Goal: Task Accomplishment & Management: Manage account settings

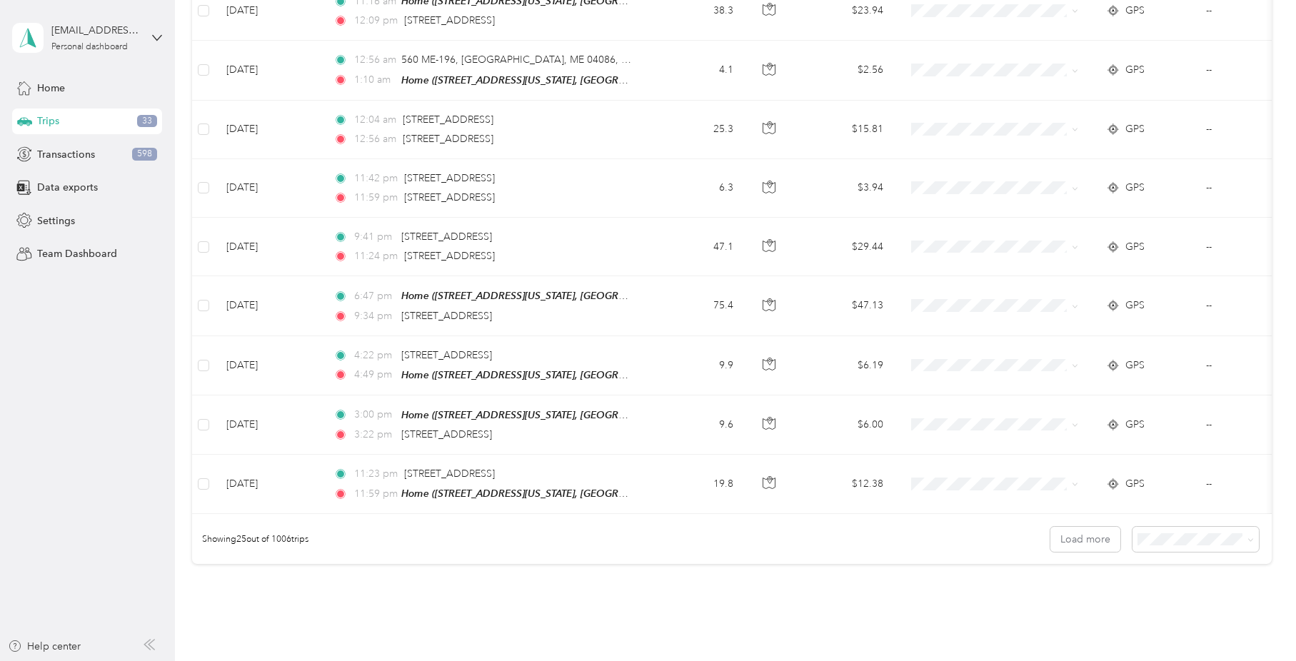
scroll to position [1306, 0]
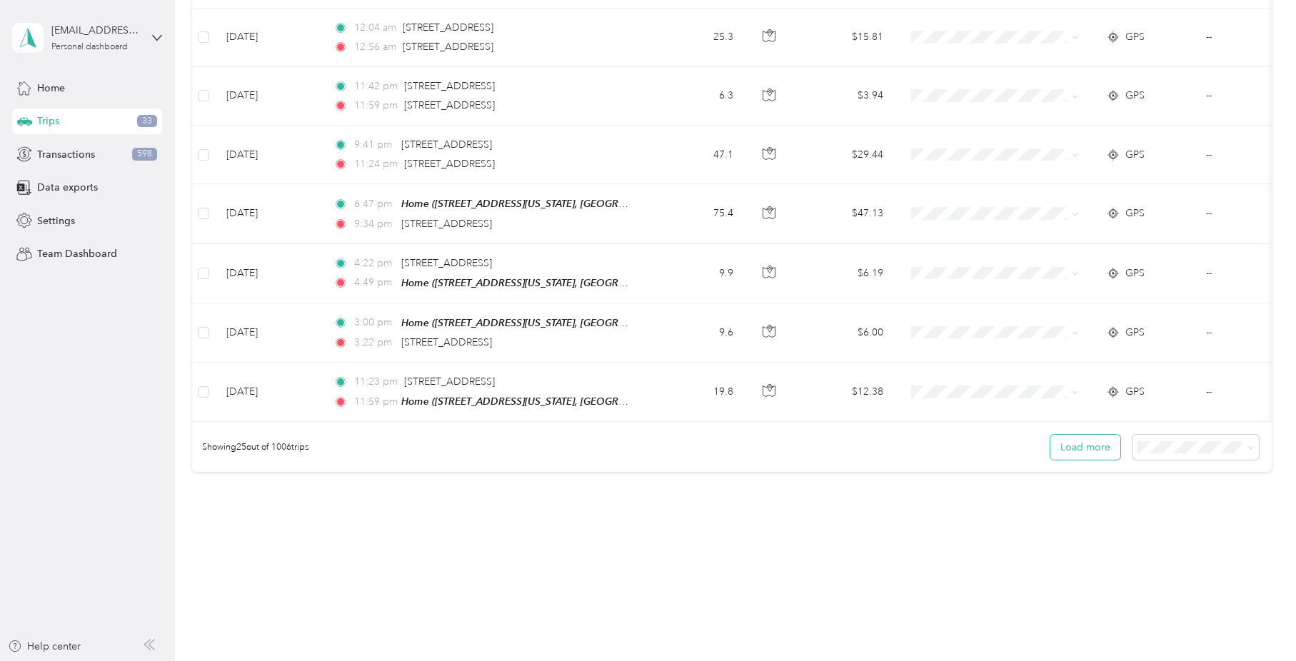
click at [1078, 435] on button "Load more" at bounding box center [1085, 447] width 70 height 25
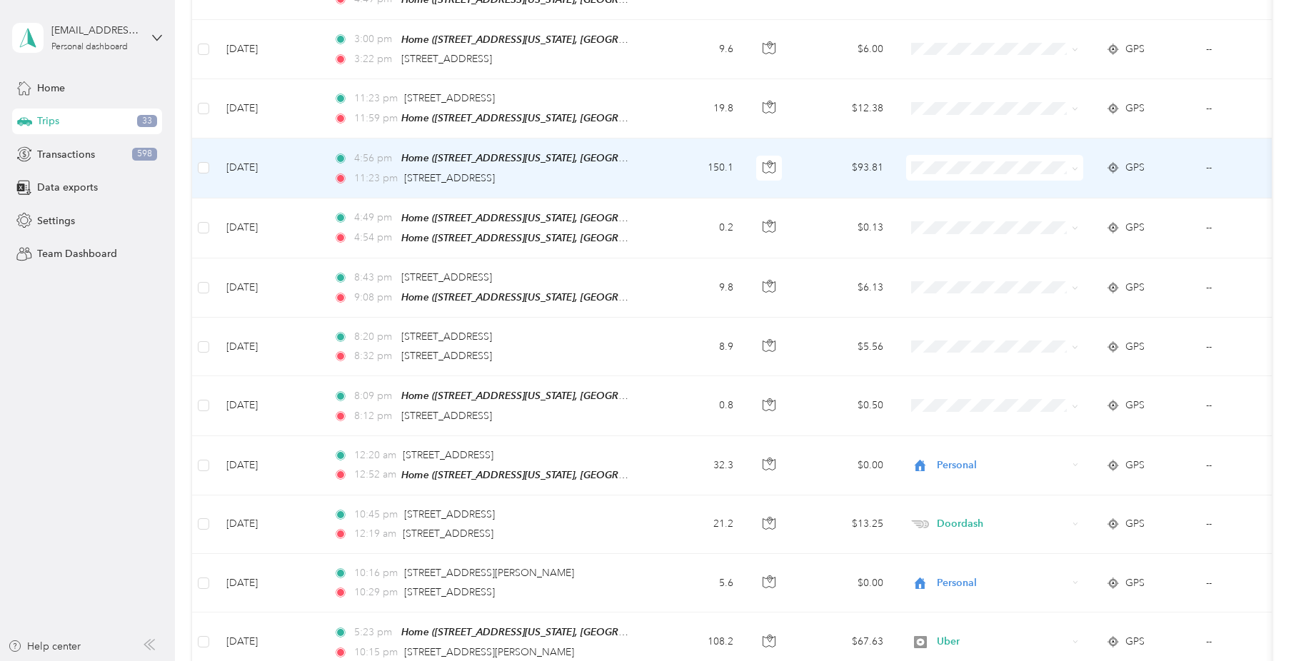
scroll to position [1591, 0]
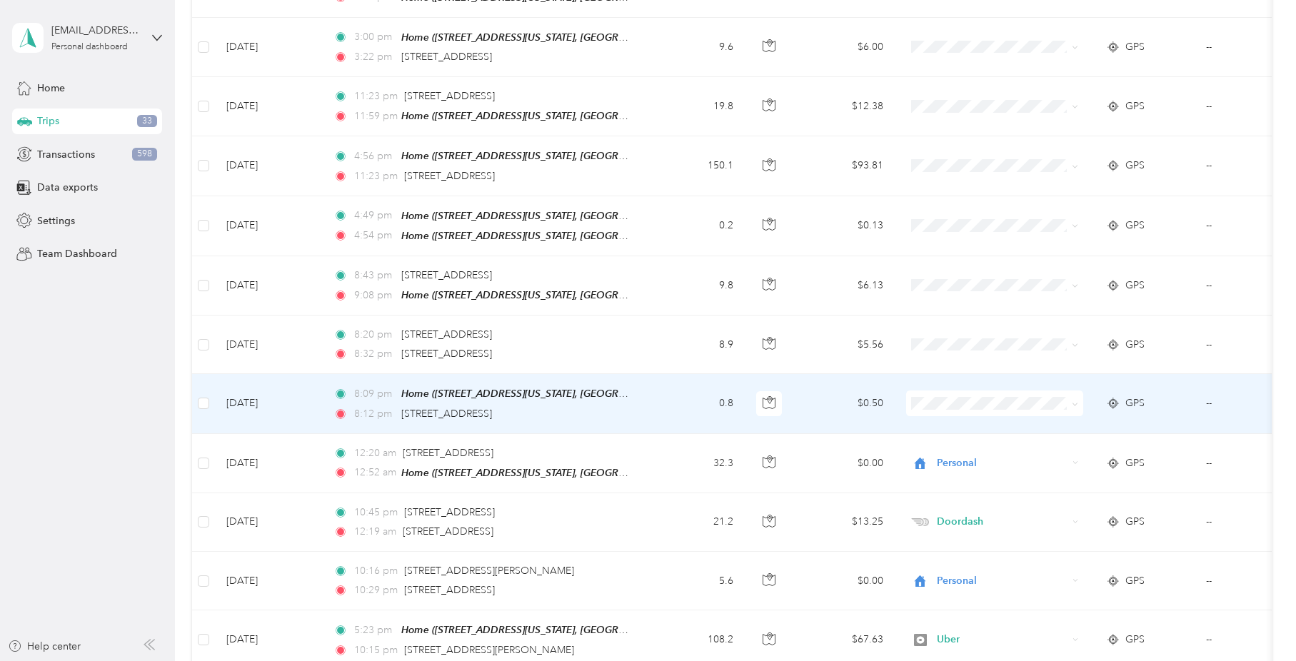
click at [976, 430] on span "Personal" at bounding box center [1008, 432] width 132 height 15
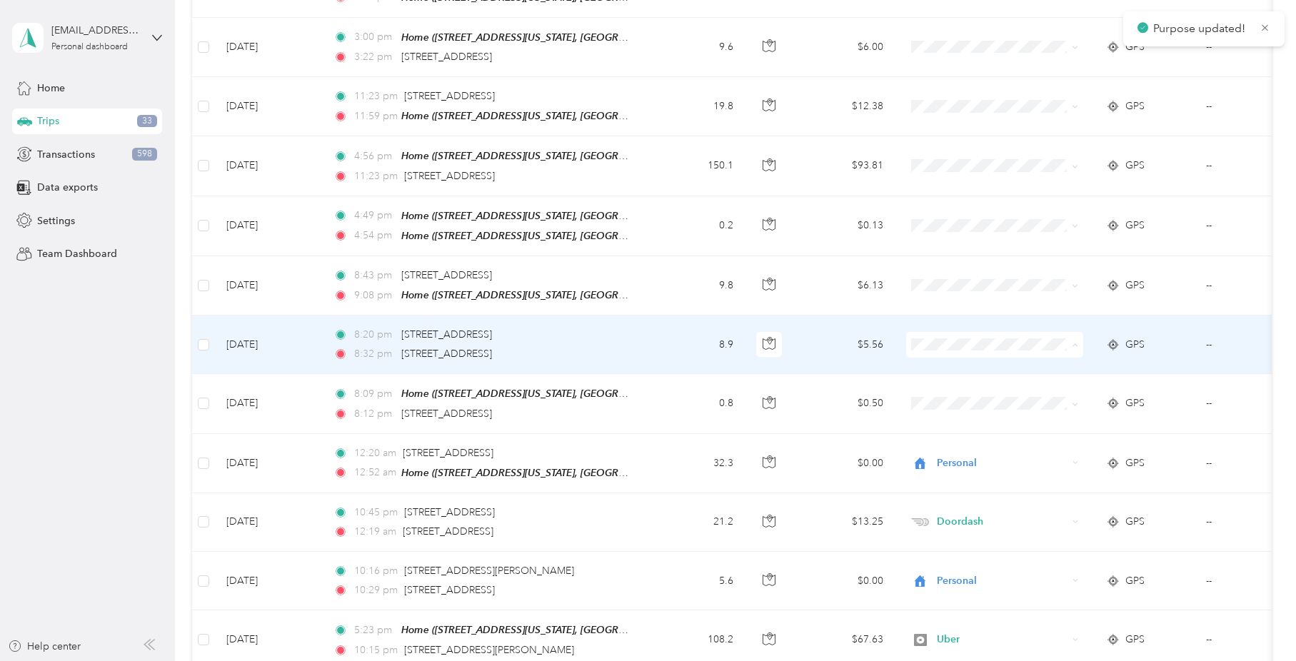
click at [959, 378] on span "Personal" at bounding box center [1008, 374] width 132 height 15
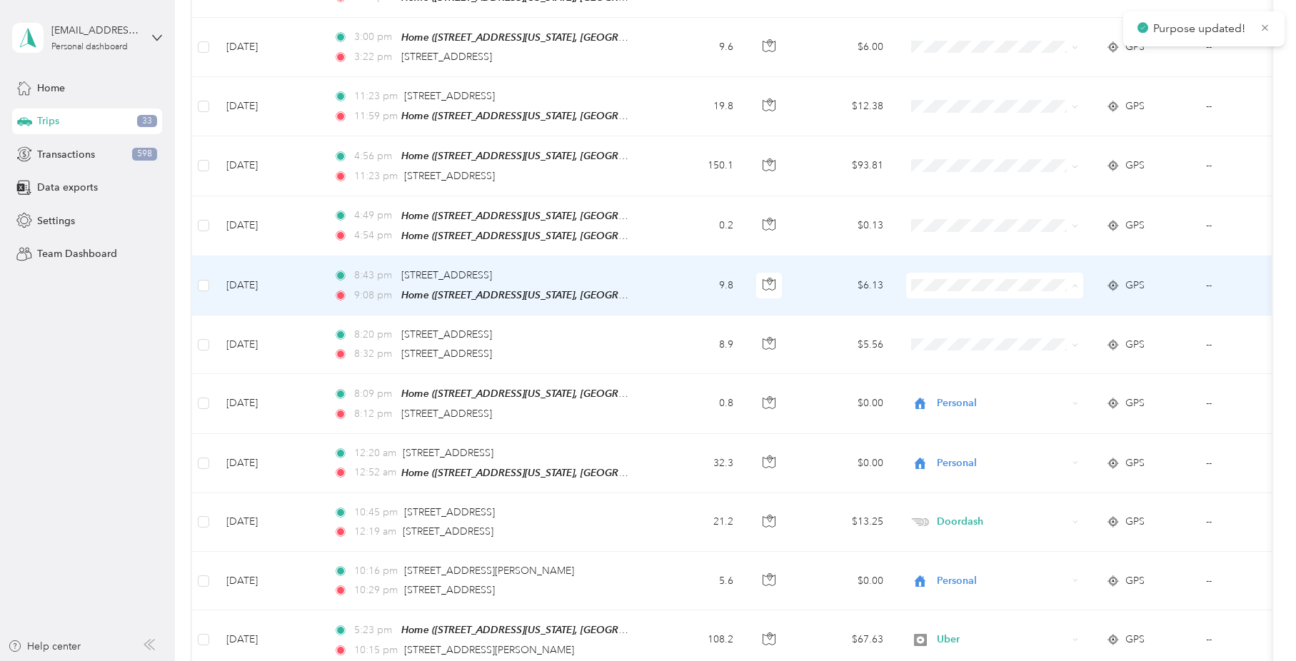
click at [945, 313] on span "Personal" at bounding box center [1008, 315] width 132 height 15
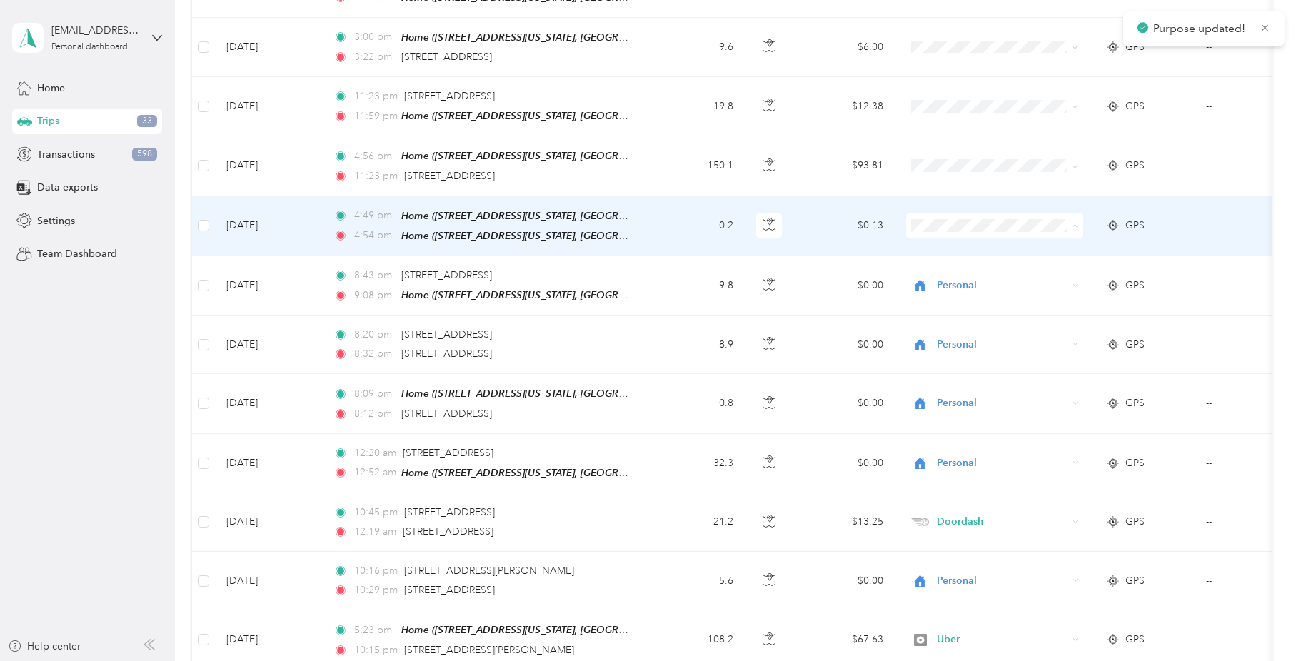
click at [945, 253] on span "Personal" at bounding box center [1008, 256] width 132 height 15
click at [945, 253] on span "Personal" at bounding box center [1008, 250] width 132 height 15
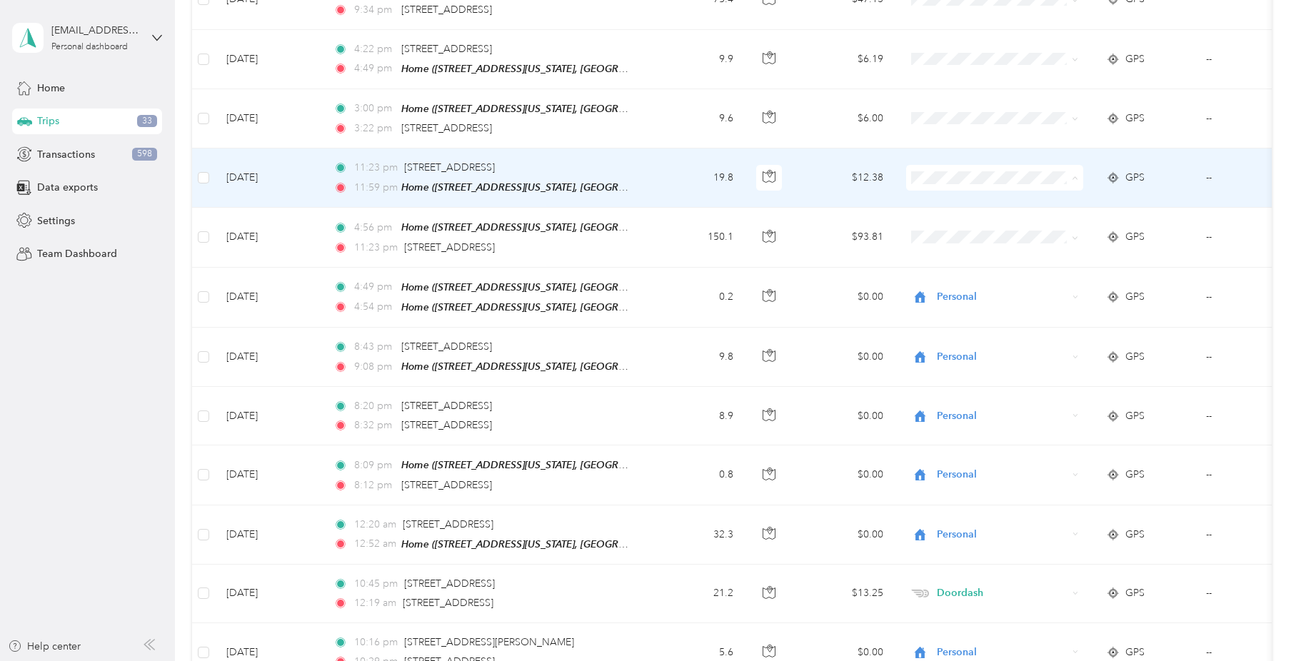
drag, startPoint x: 939, startPoint y: 207, endPoint x: 1112, endPoint y: 226, distance: 173.1
click at [939, 208] on span "Personal" at bounding box center [995, 210] width 157 height 15
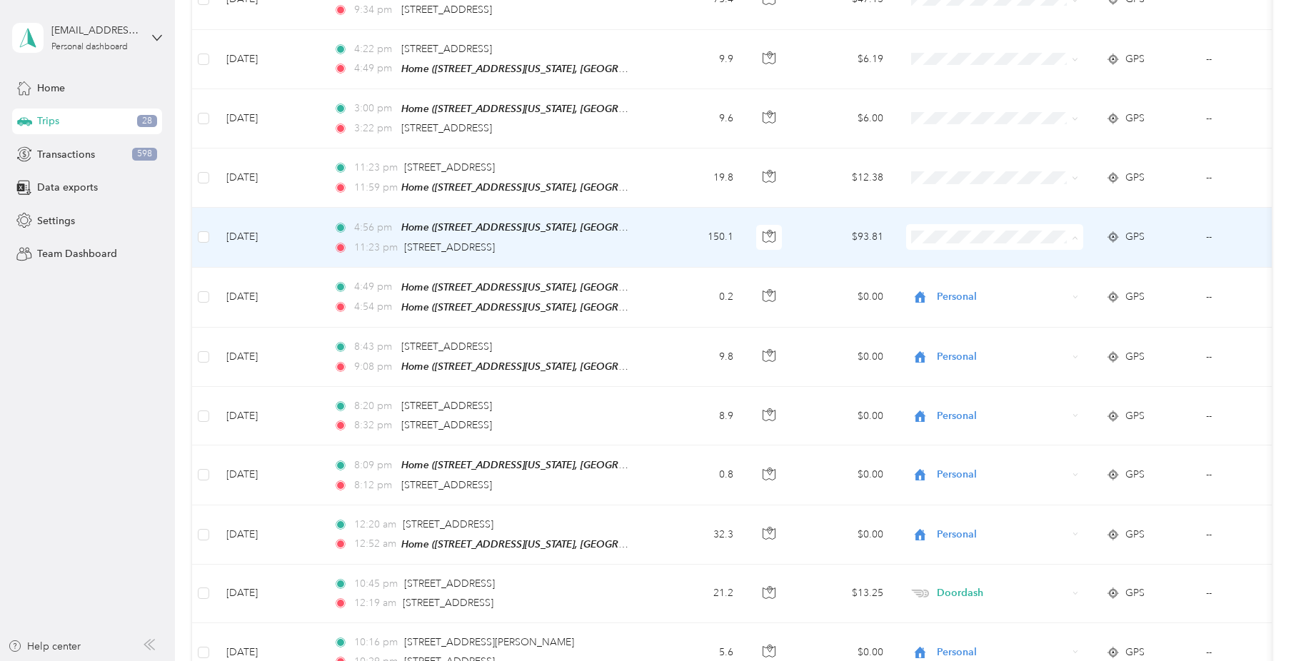
click at [955, 299] on span "Doordash" at bounding box center [1008, 294] width 132 height 15
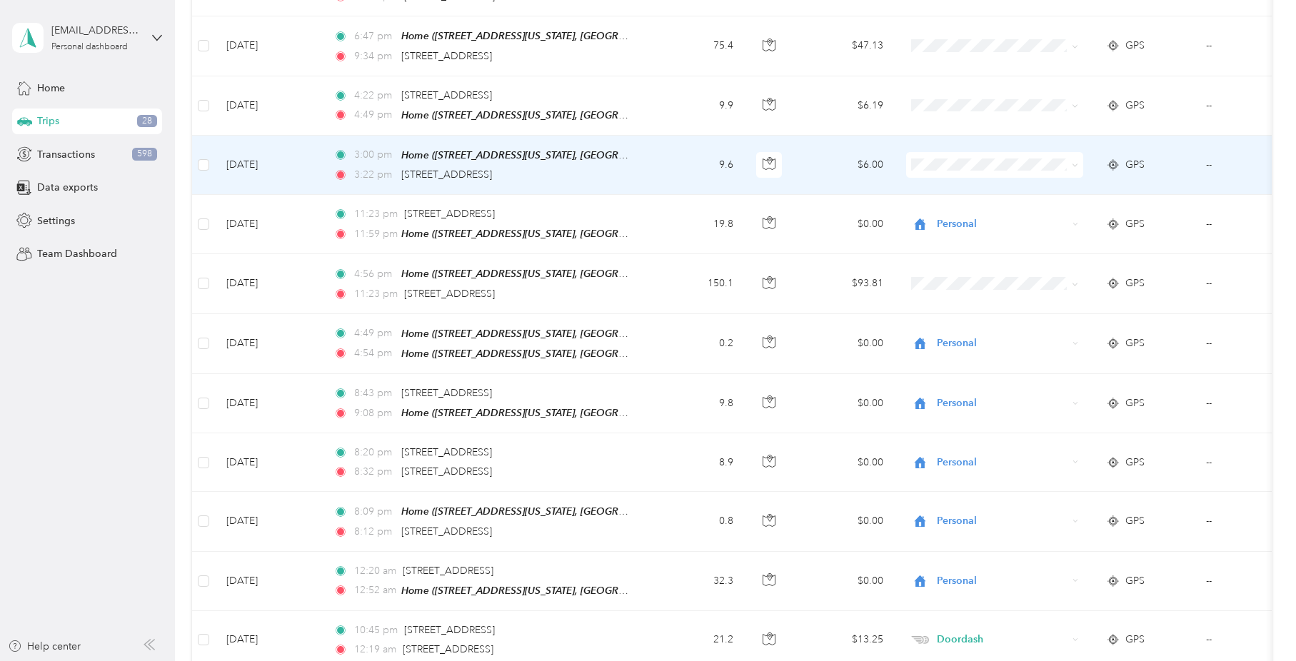
scroll to position [1448, 0]
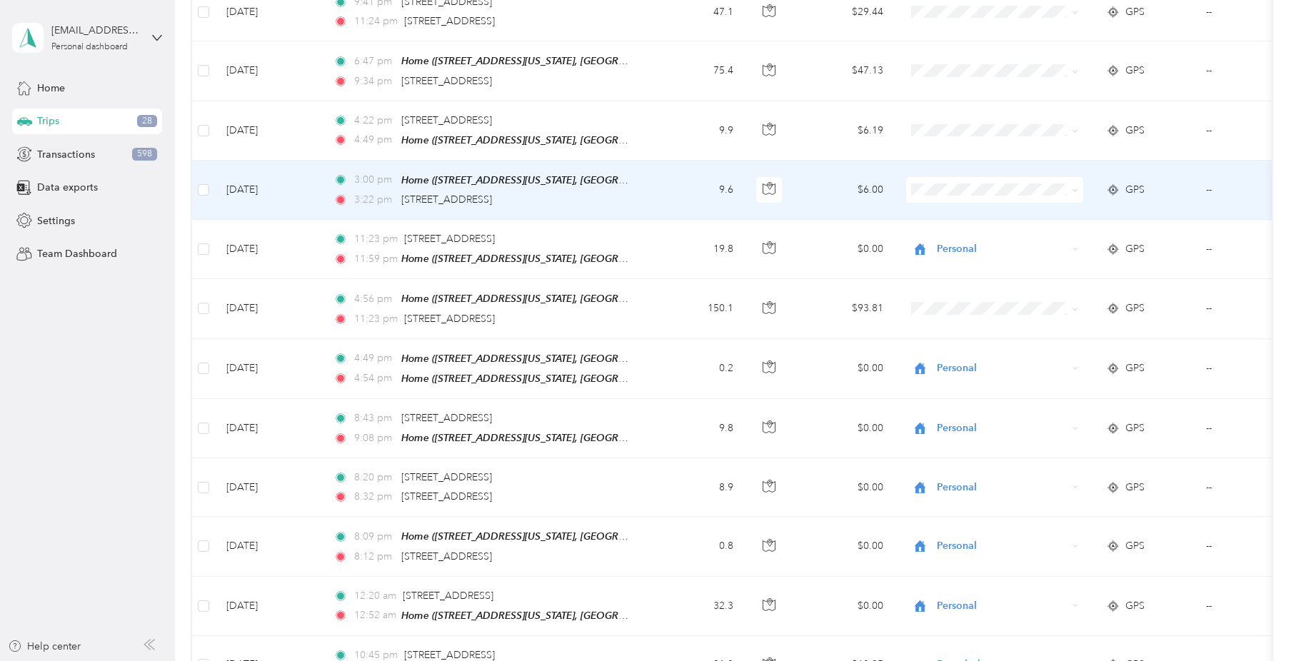
click at [946, 179] on span at bounding box center [994, 190] width 177 height 26
click at [954, 218] on span "Personal" at bounding box center [1008, 223] width 132 height 15
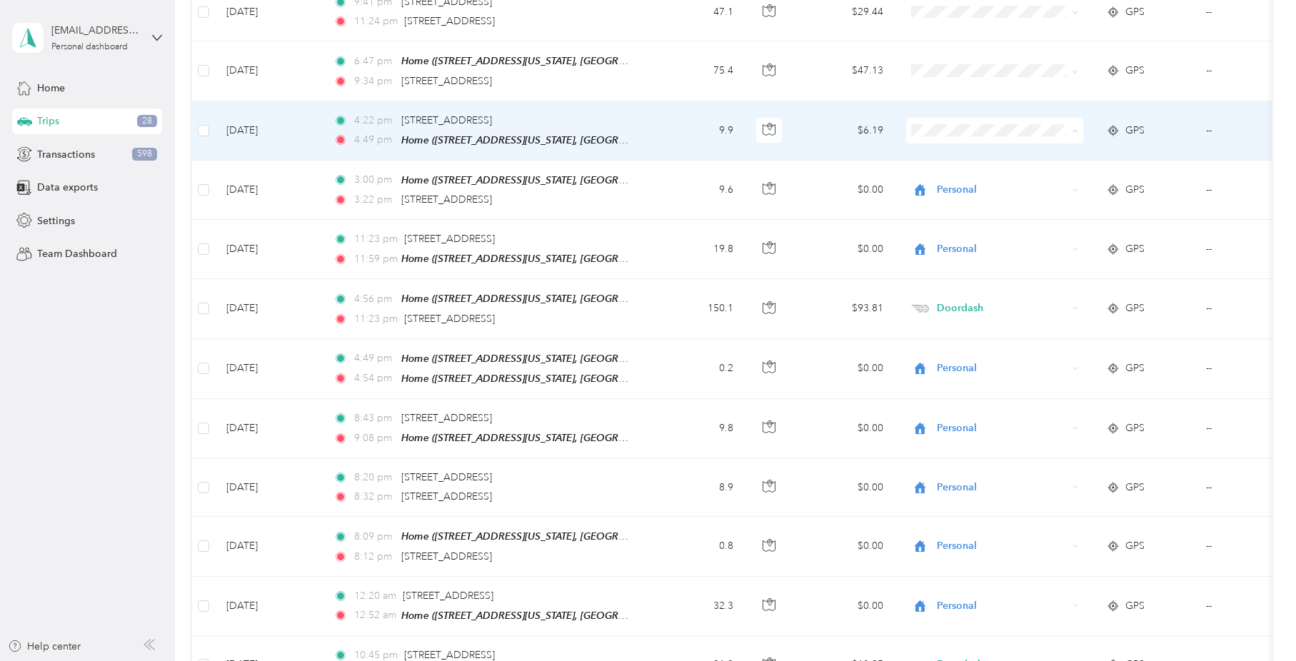
click at [949, 165] on span "Personal" at bounding box center [1008, 164] width 132 height 15
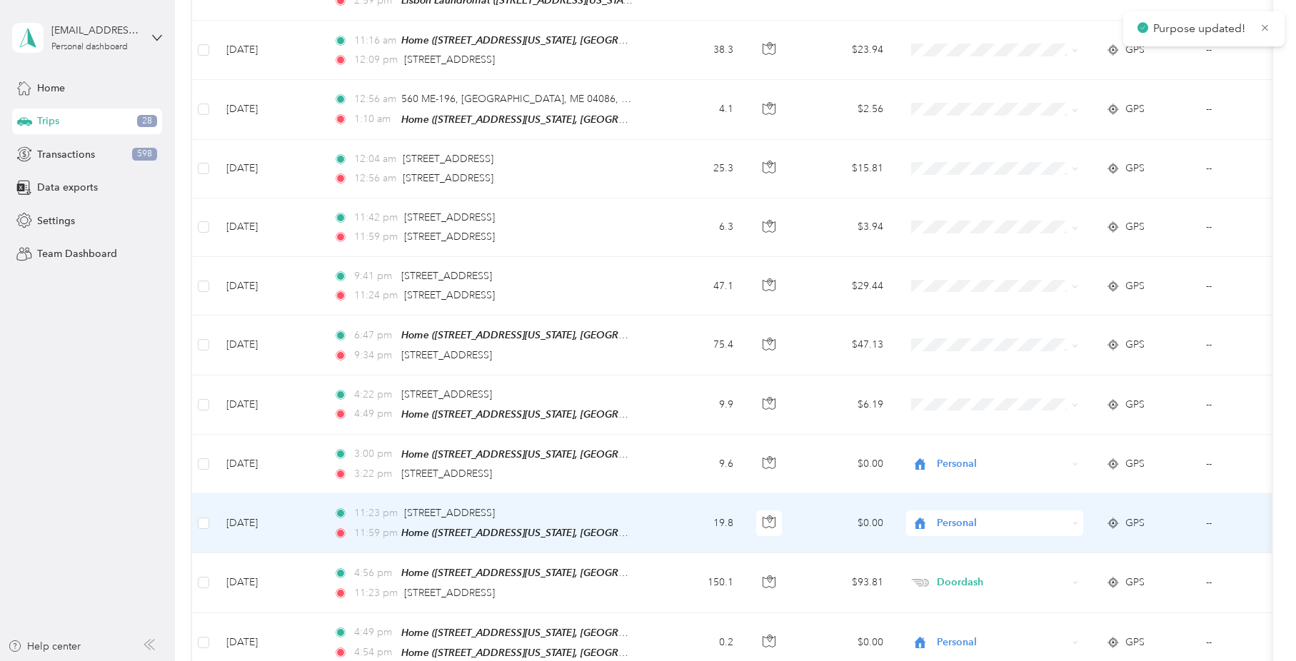
scroll to position [1163, 0]
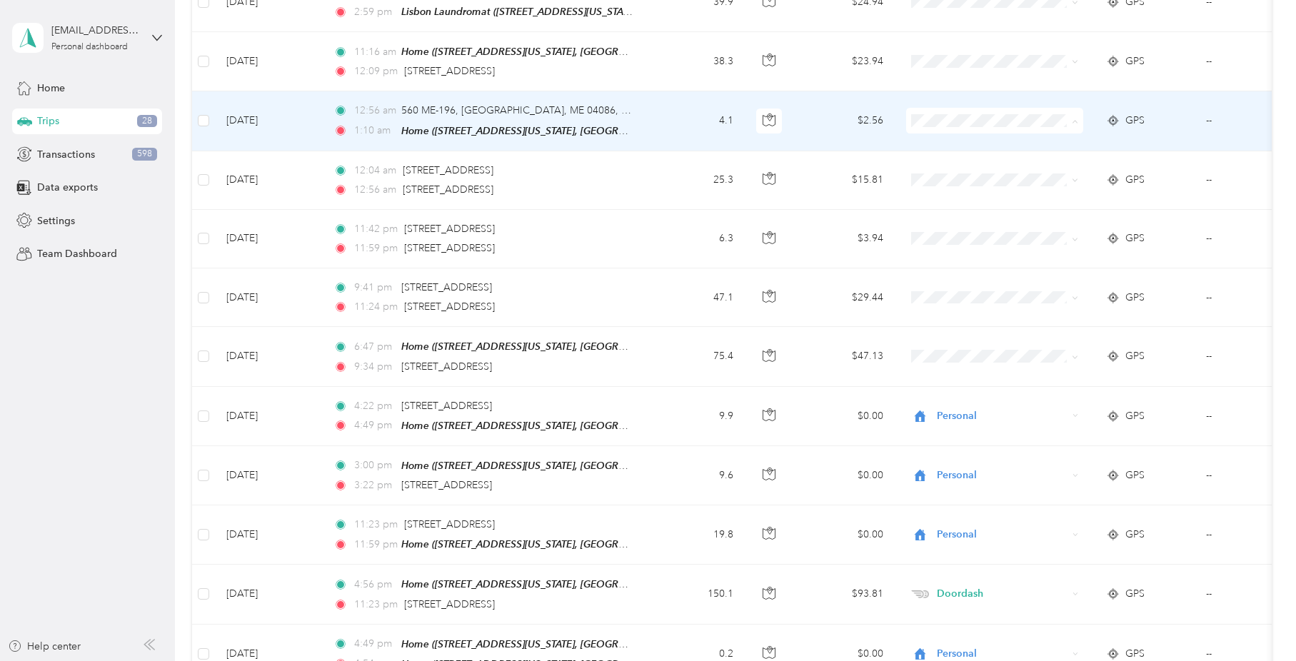
click at [945, 162] on li "Personal" at bounding box center [995, 156] width 177 height 25
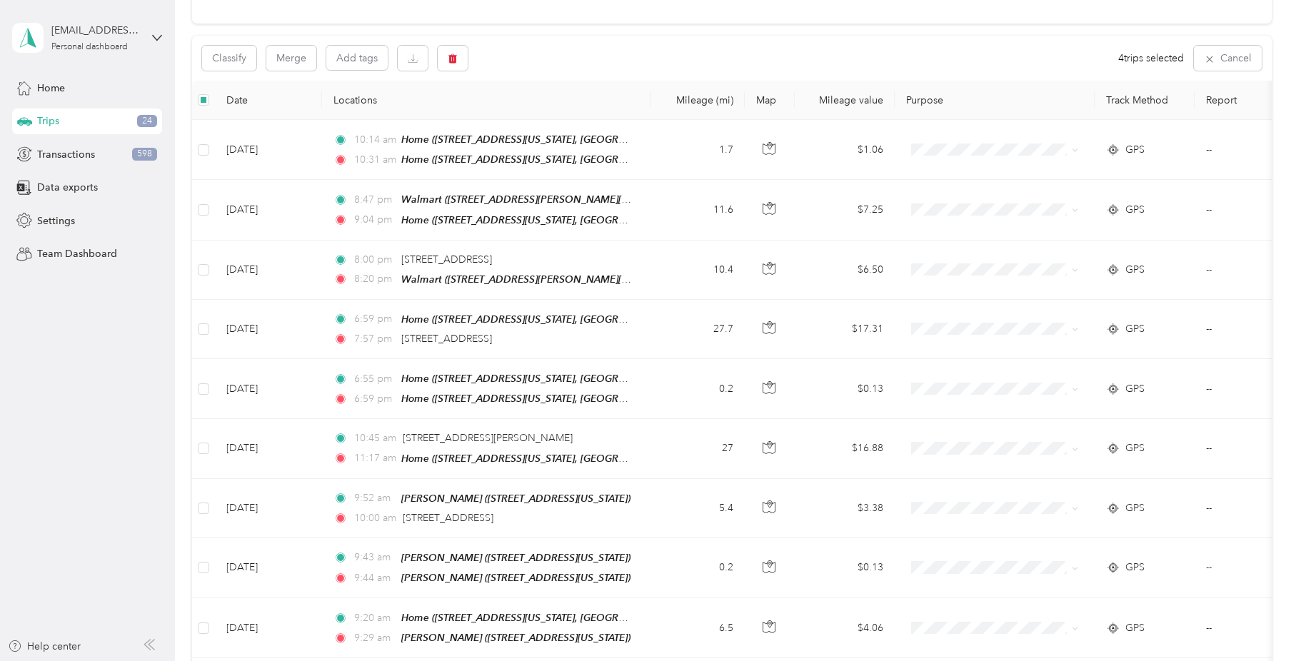
scroll to position [0, 0]
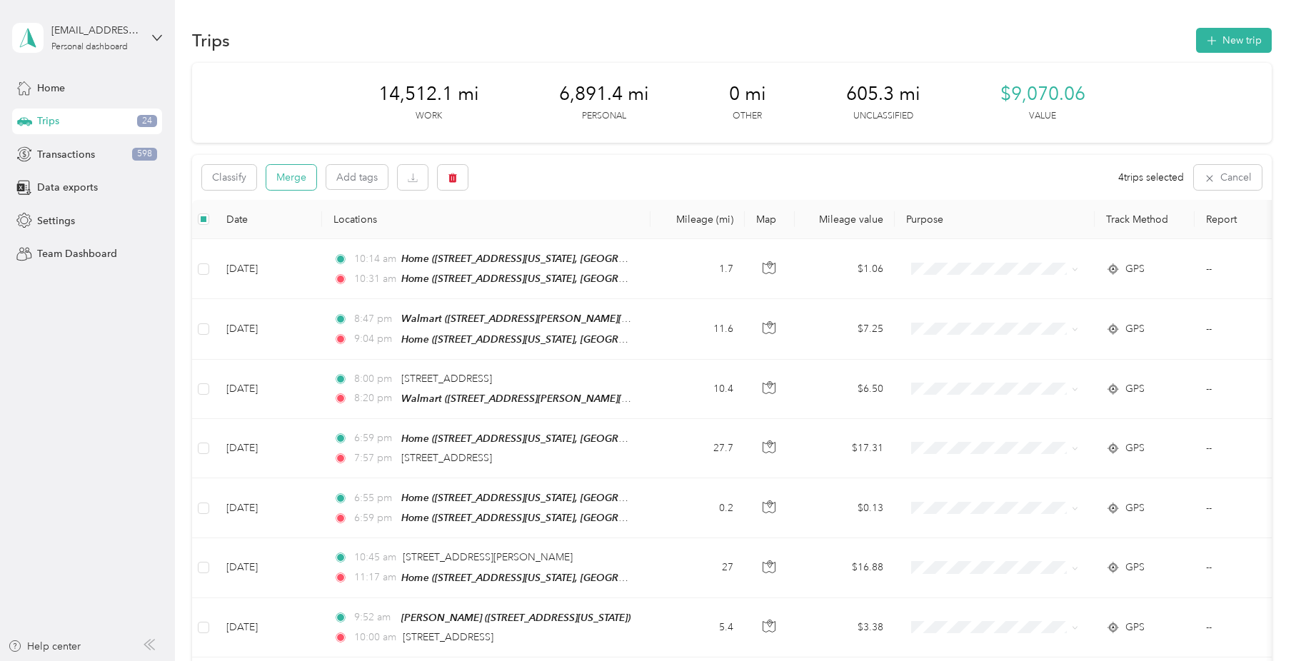
click at [290, 184] on button "Merge" at bounding box center [291, 177] width 50 height 25
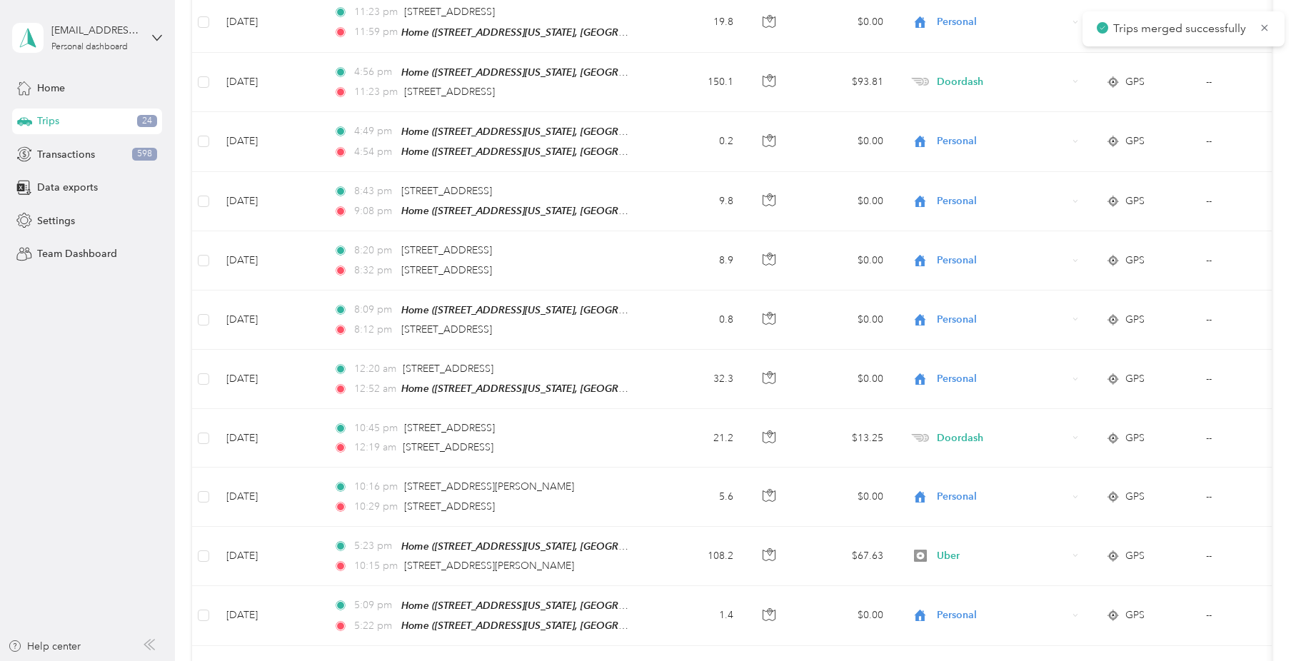
scroll to position [1142, 0]
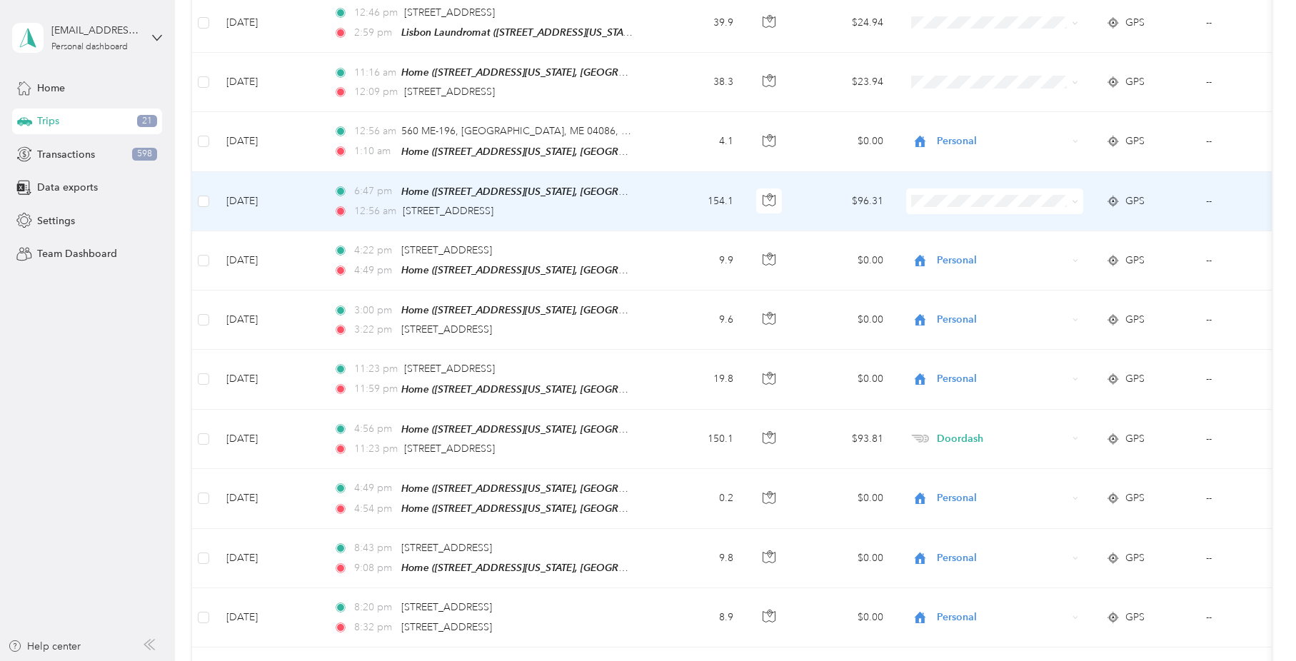
click at [949, 261] on span "Doordash" at bounding box center [1008, 256] width 132 height 15
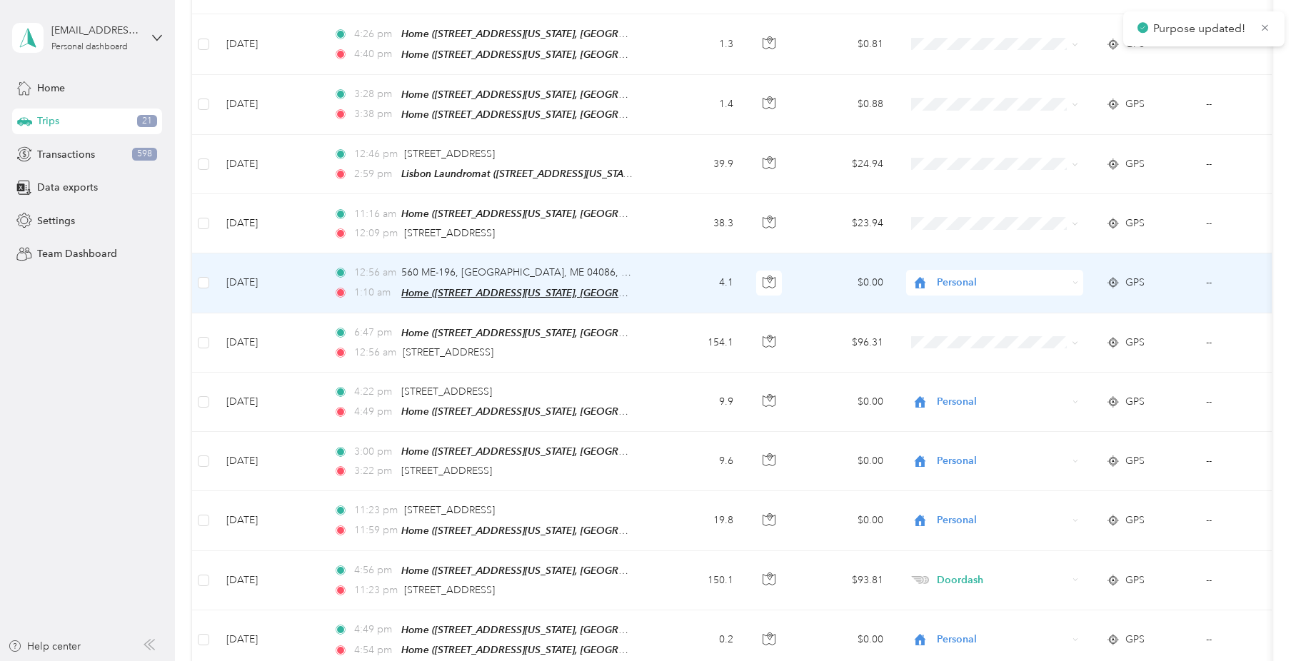
scroll to position [999, 0]
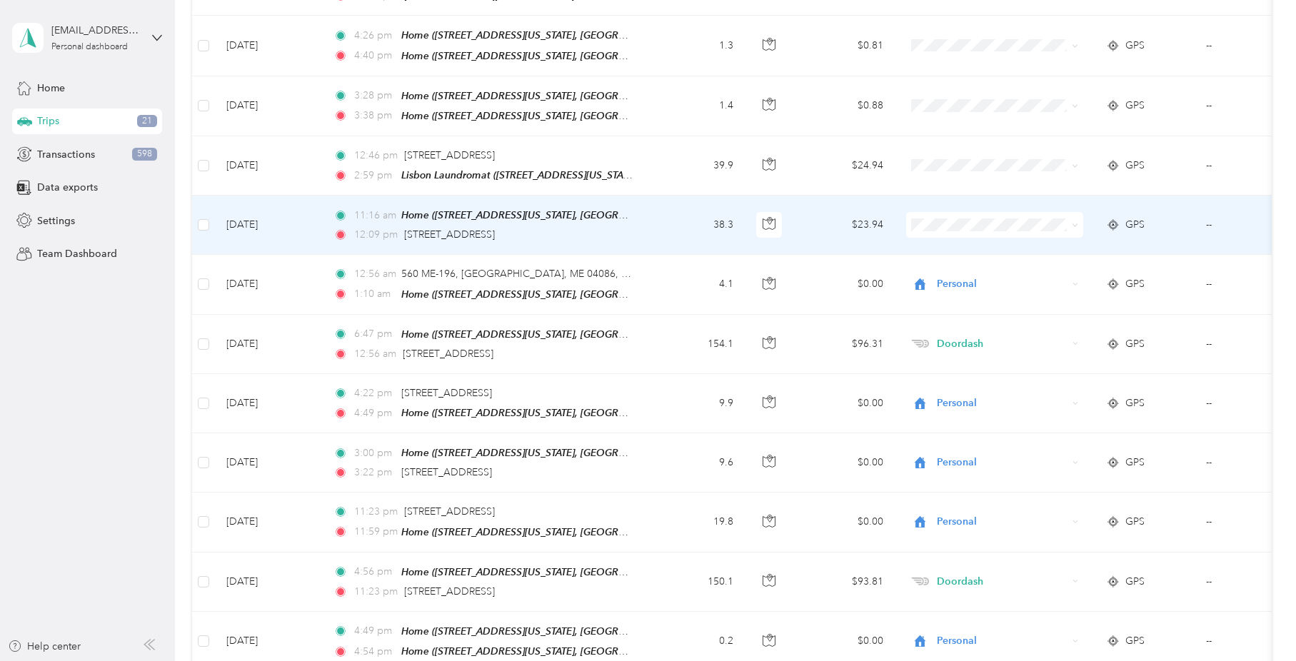
click at [974, 255] on span "Personal" at bounding box center [1008, 258] width 132 height 15
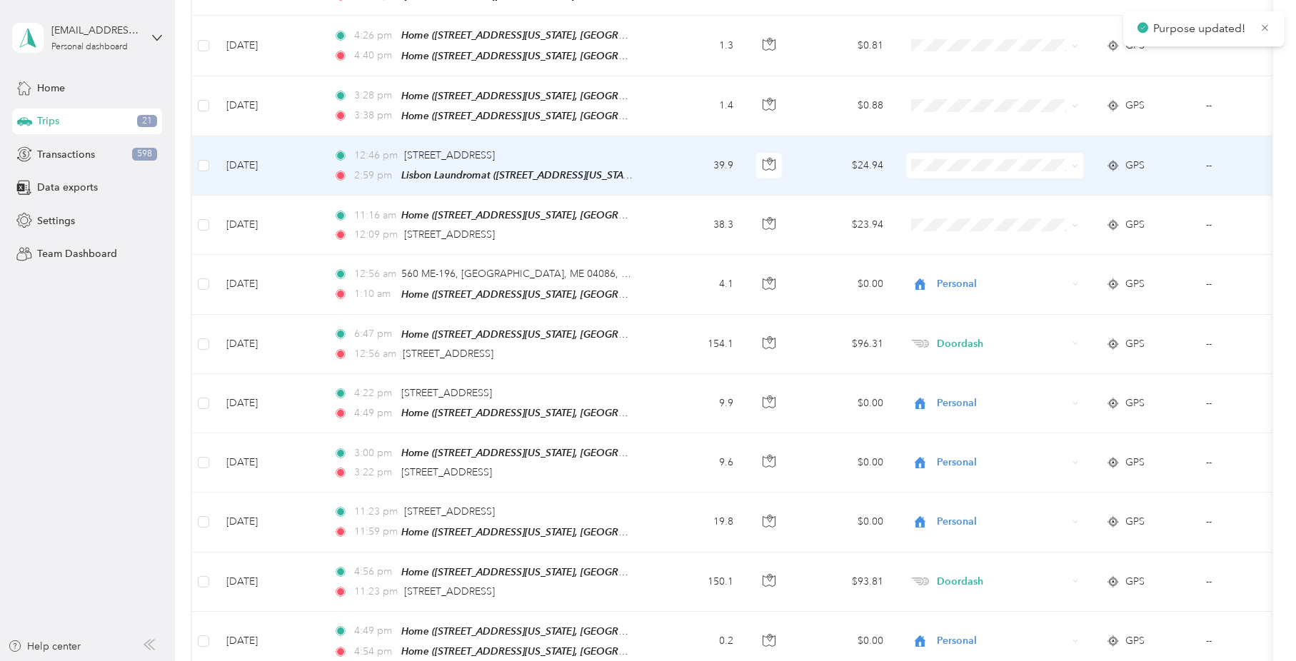
click at [936, 198] on span "Personal" at bounding box center [995, 197] width 157 height 15
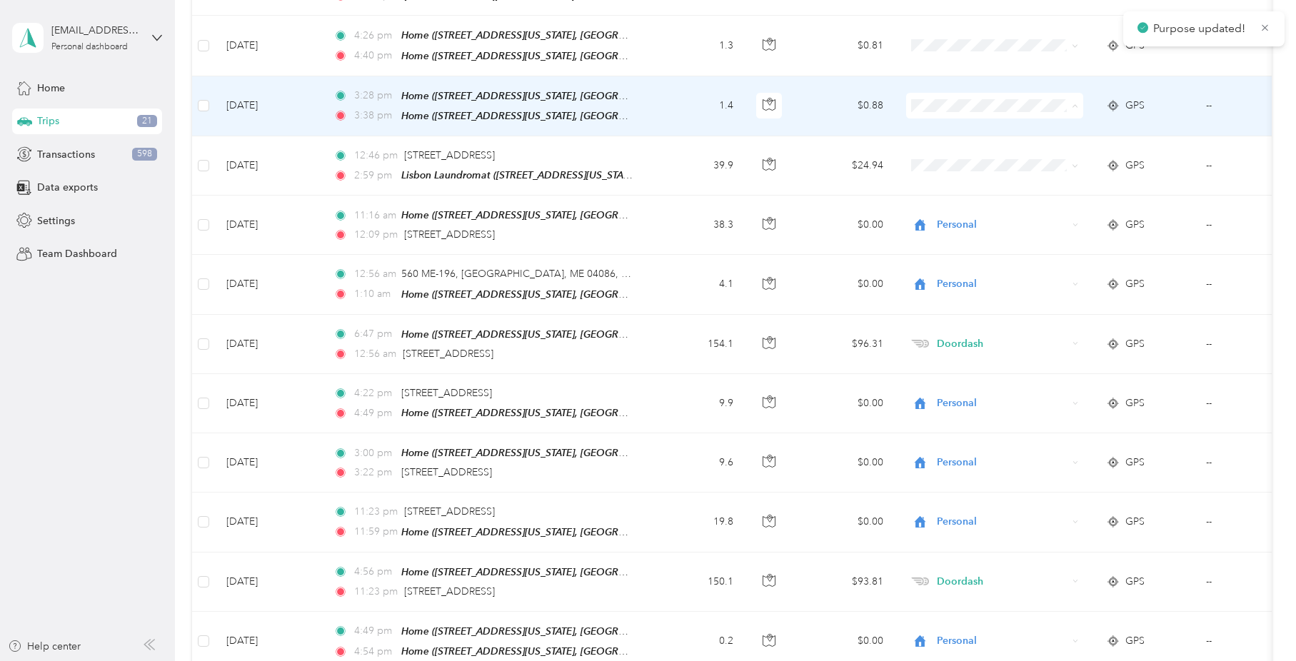
click at [941, 146] on span "Personal" at bounding box center [995, 143] width 157 height 15
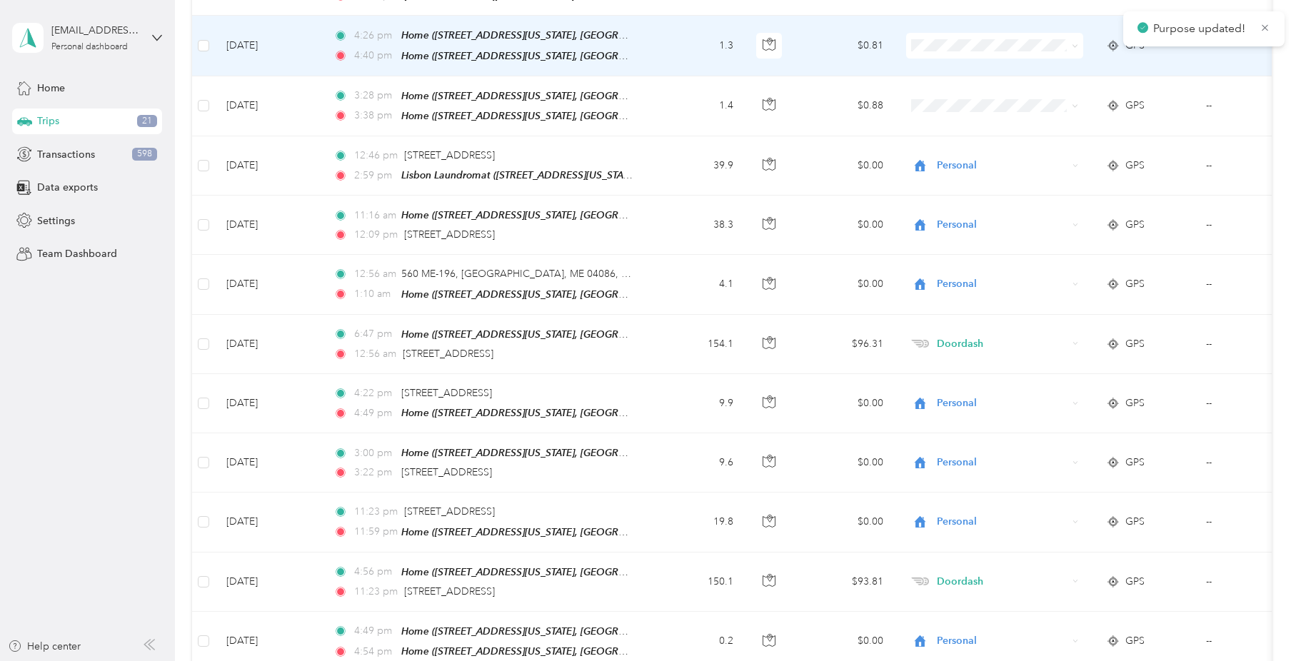
click at [944, 89] on span "Personal" at bounding box center [1008, 85] width 132 height 15
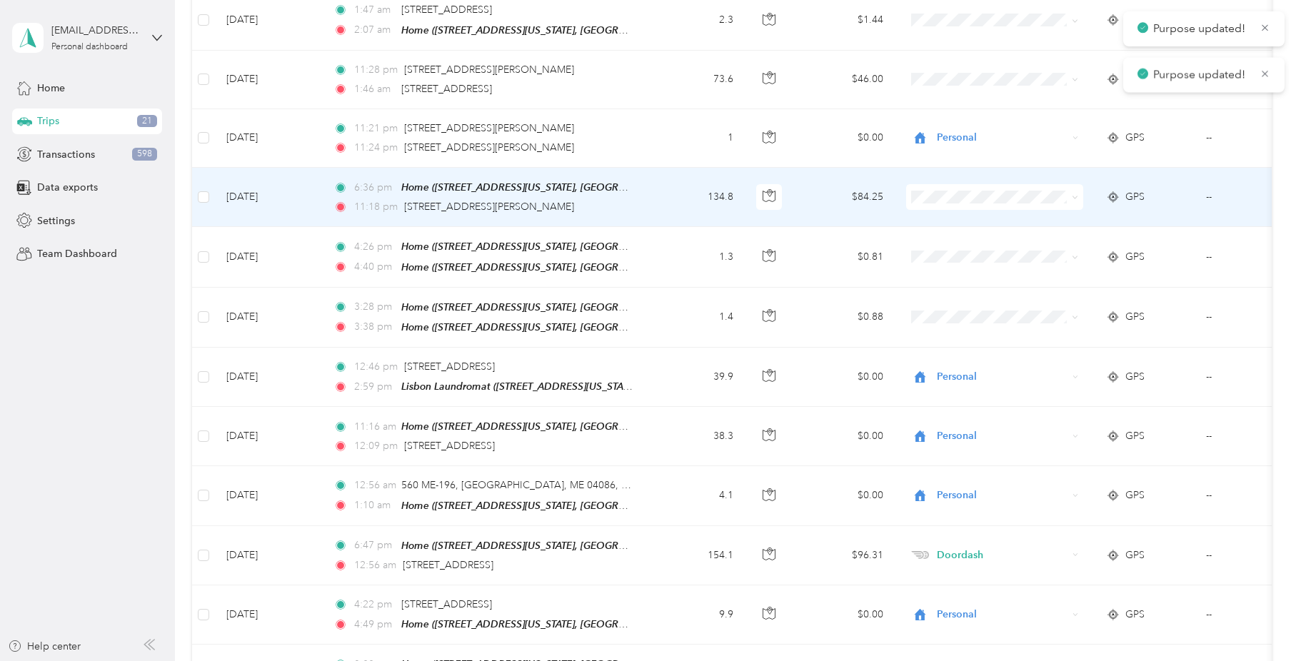
scroll to position [785, 0]
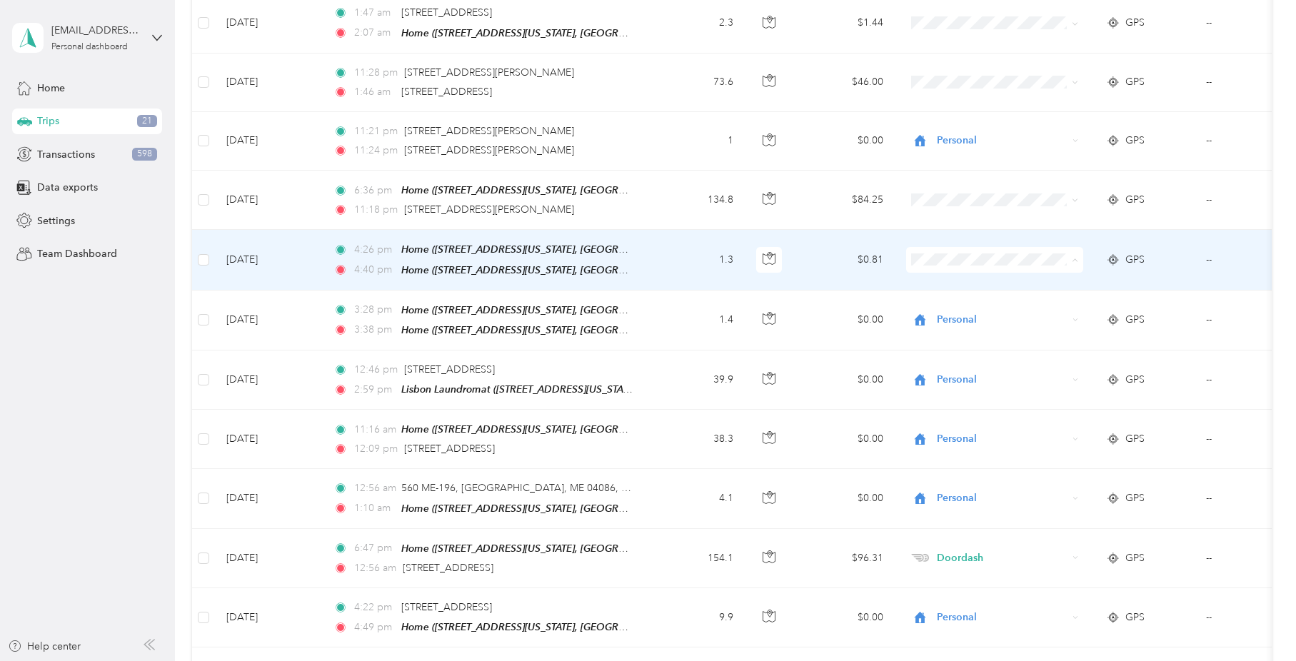
click at [971, 297] on span "Personal" at bounding box center [1008, 299] width 132 height 15
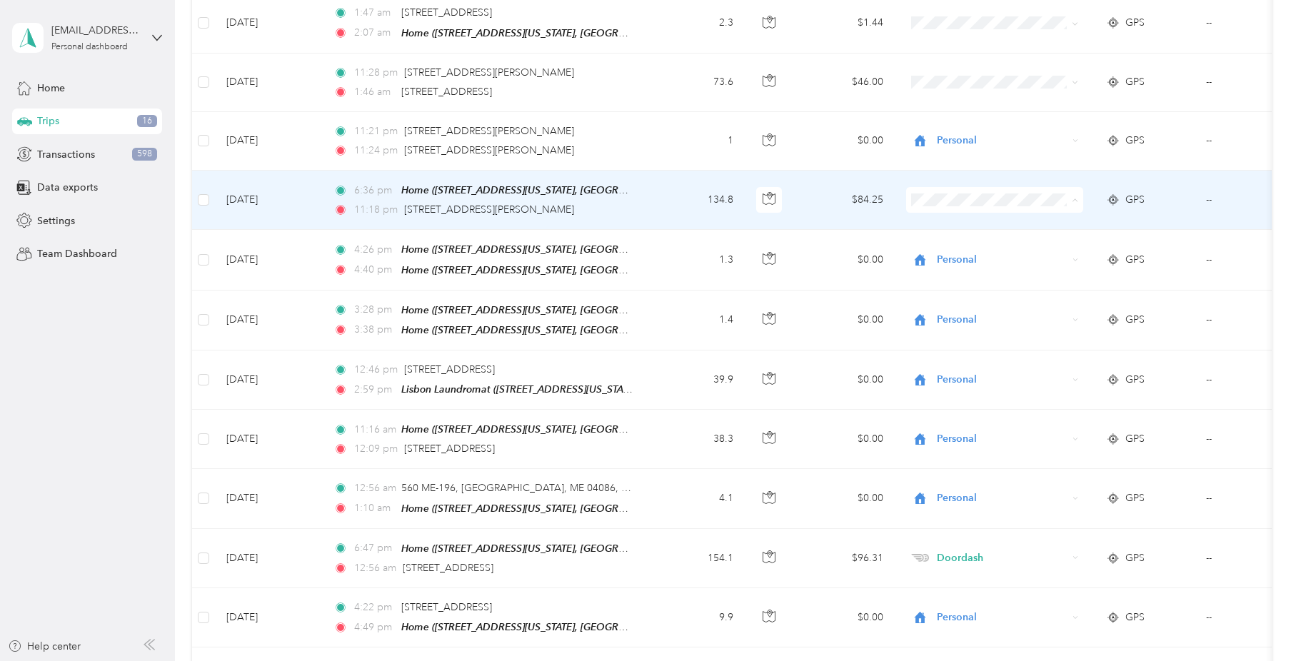
click at [935, 264] on span "Doordash" at bounding box center [995, 265] width 157 height 15
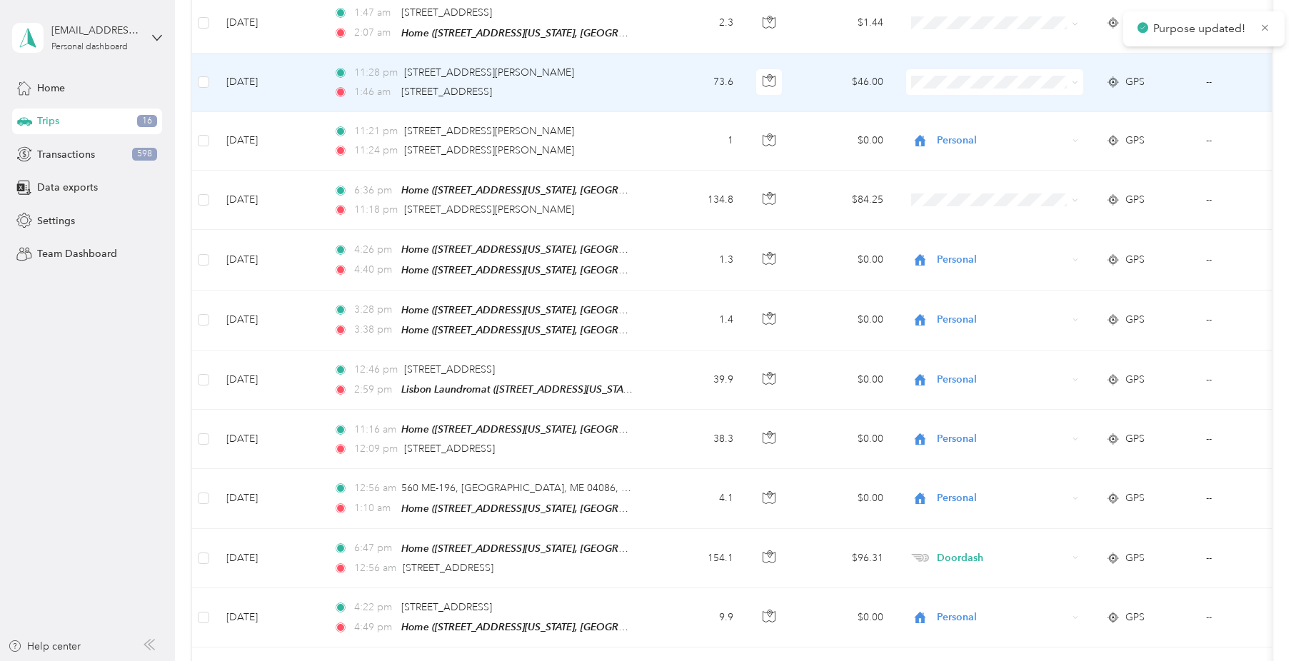
click at [944, 174] on span "Uber" at bounding box center [1008, 173] width 132 height 15
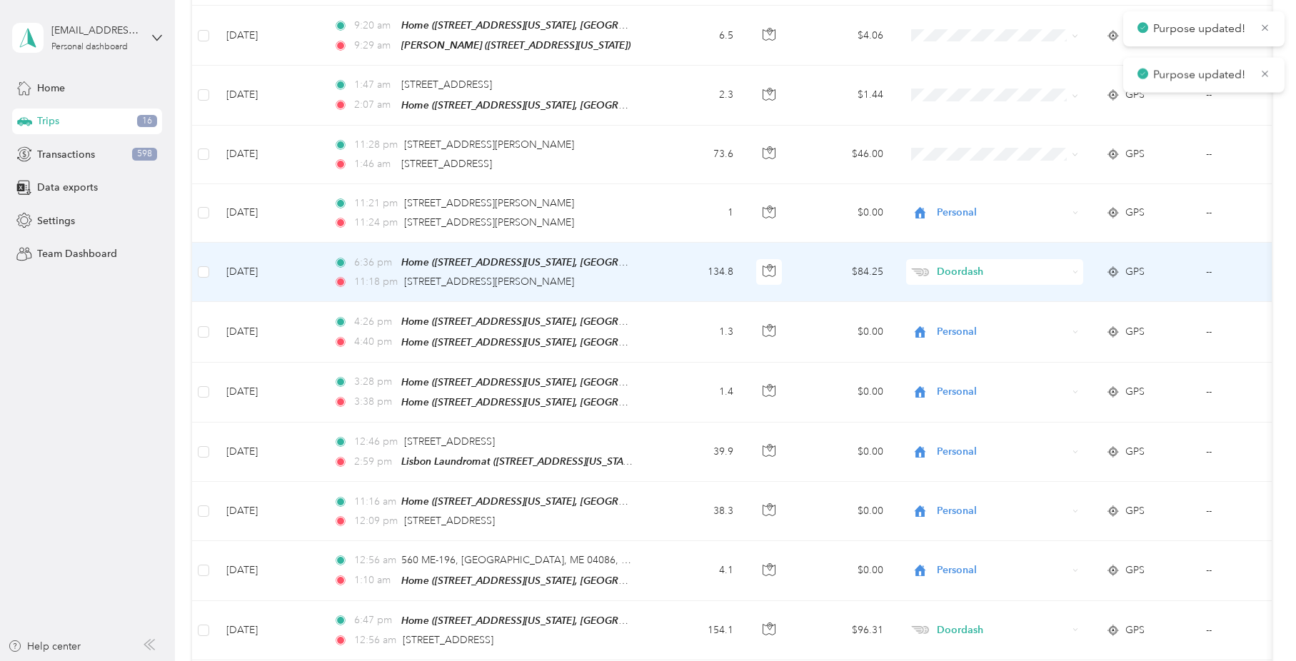
scroll to position [642, 0]
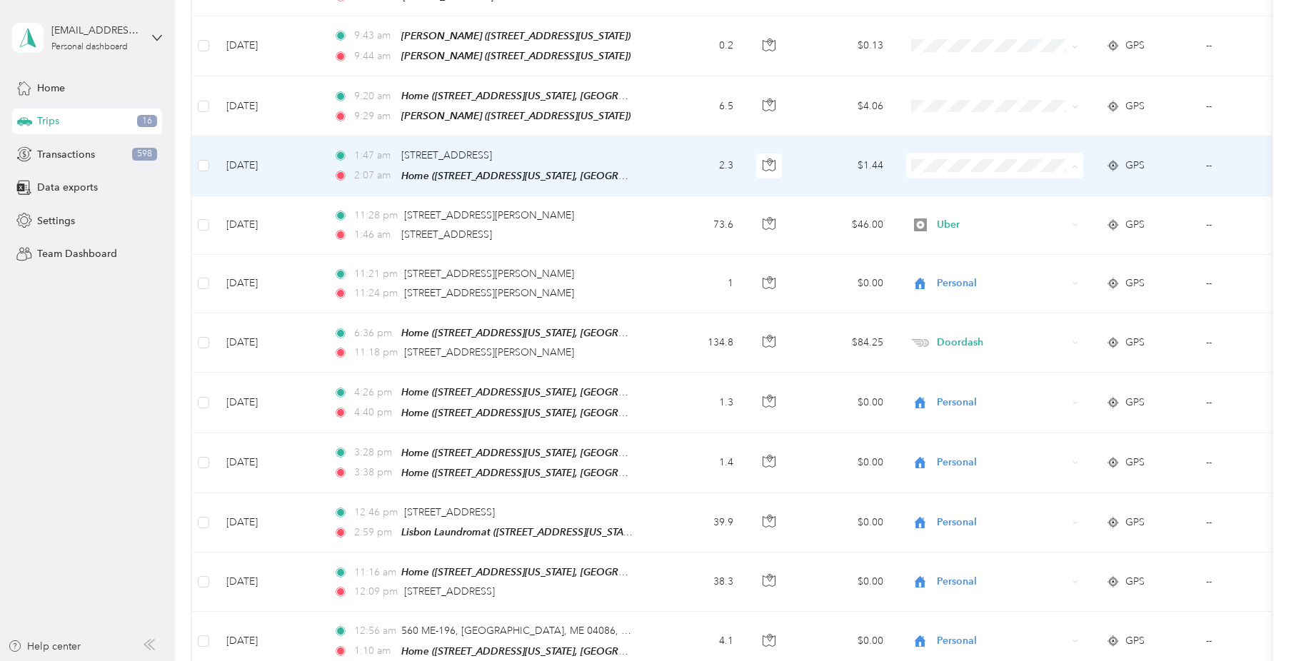
click at [953, 205] on span "Personal" at bounding box center [1008, 207] width 132 height 15
click at [953, 205] on span "Personal" at bounding box center [1008, 199] width 132 height 15
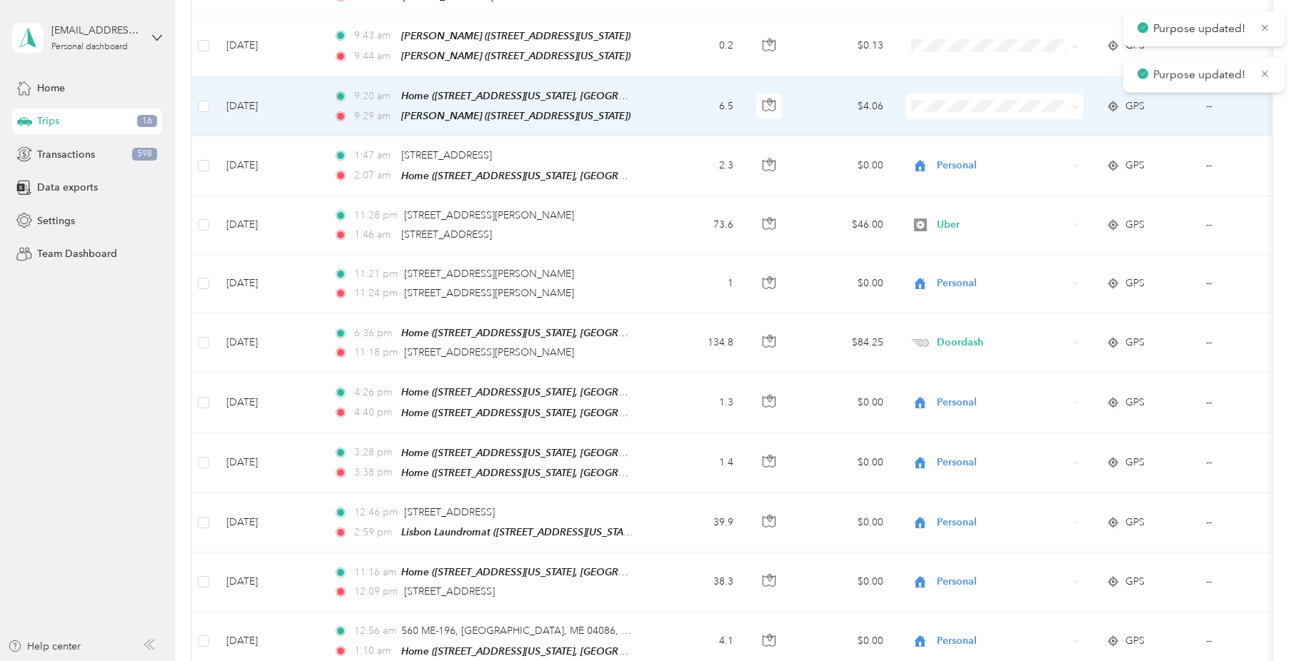
click at [962, 155] on li "Personal" at bounding box center [995, 148] width 177 height 25
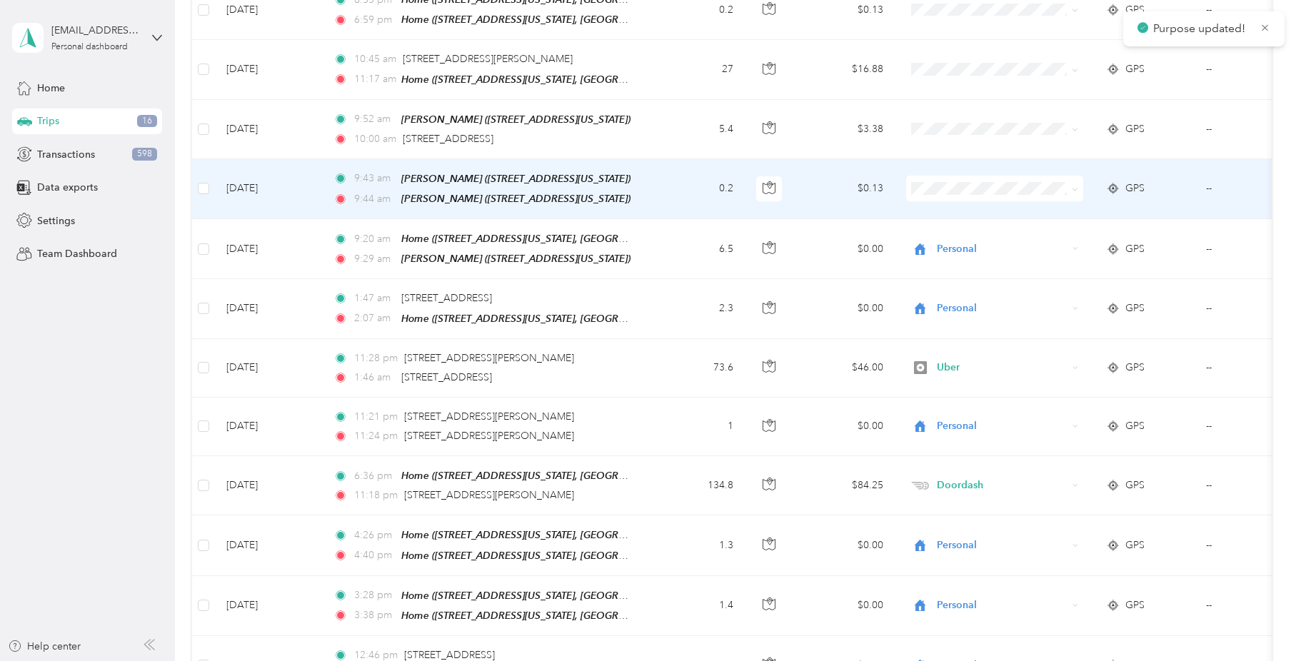
click at [947, 233] on span "Personal" at bounding box center [1008, 232] width 132 height 15
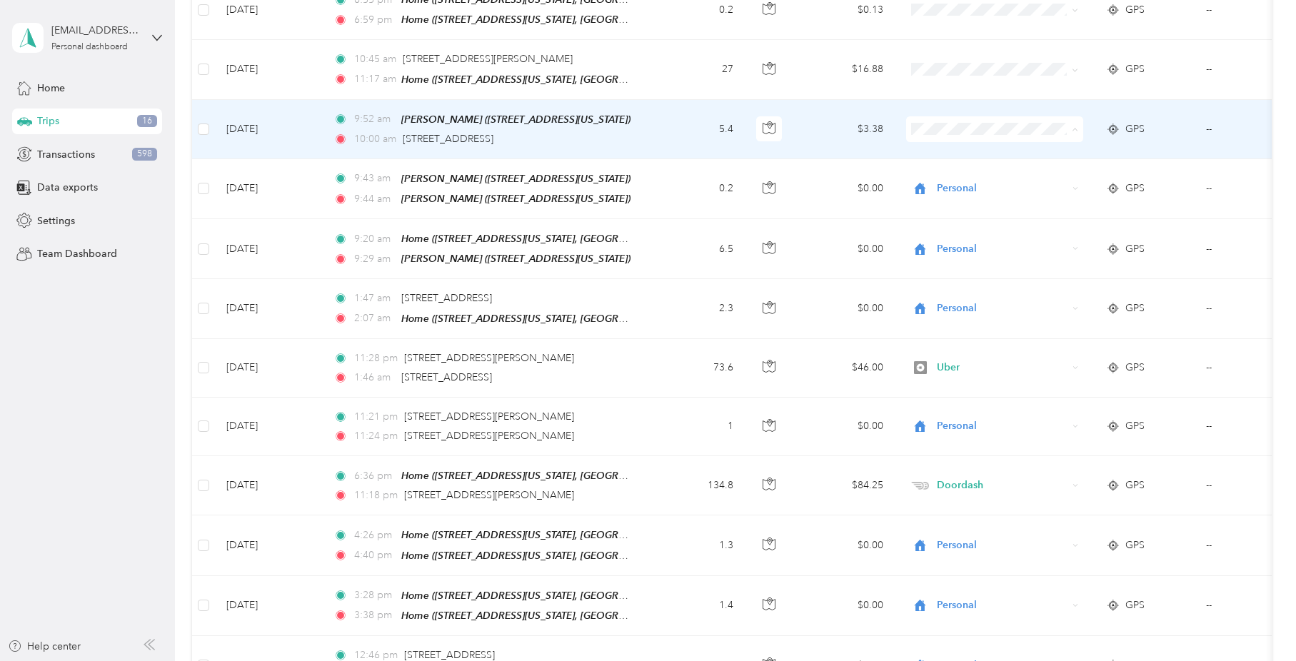
click at [939, 177] on span "Personal" at bounding box center [995, 173] width 157 height 15
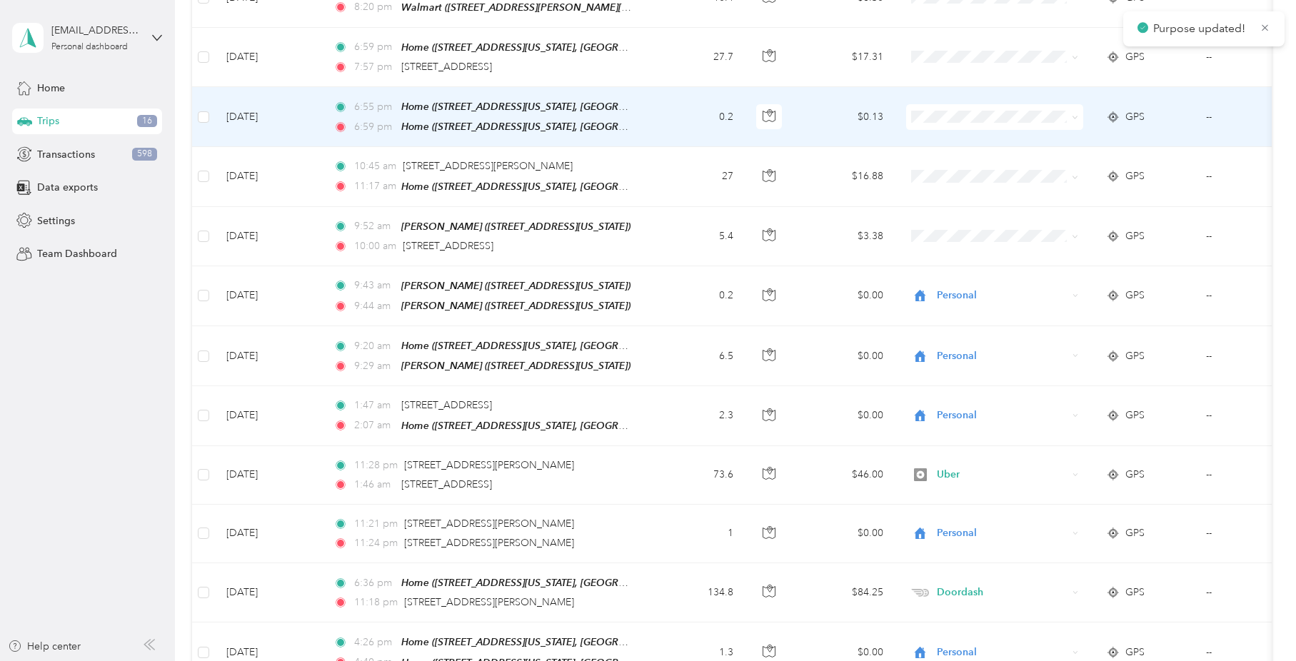
scroll to position [286, 0]
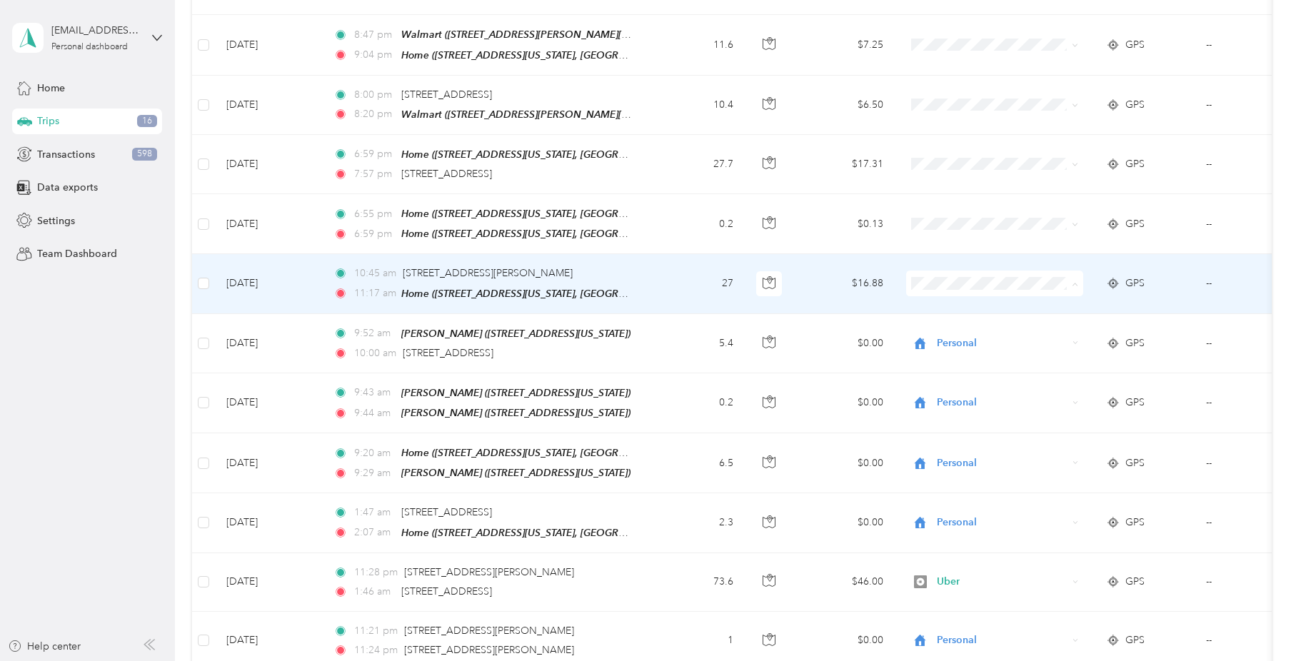
click at [980, 331] on span "Personal" at bounding box center [1008, 329] width 132 height 15
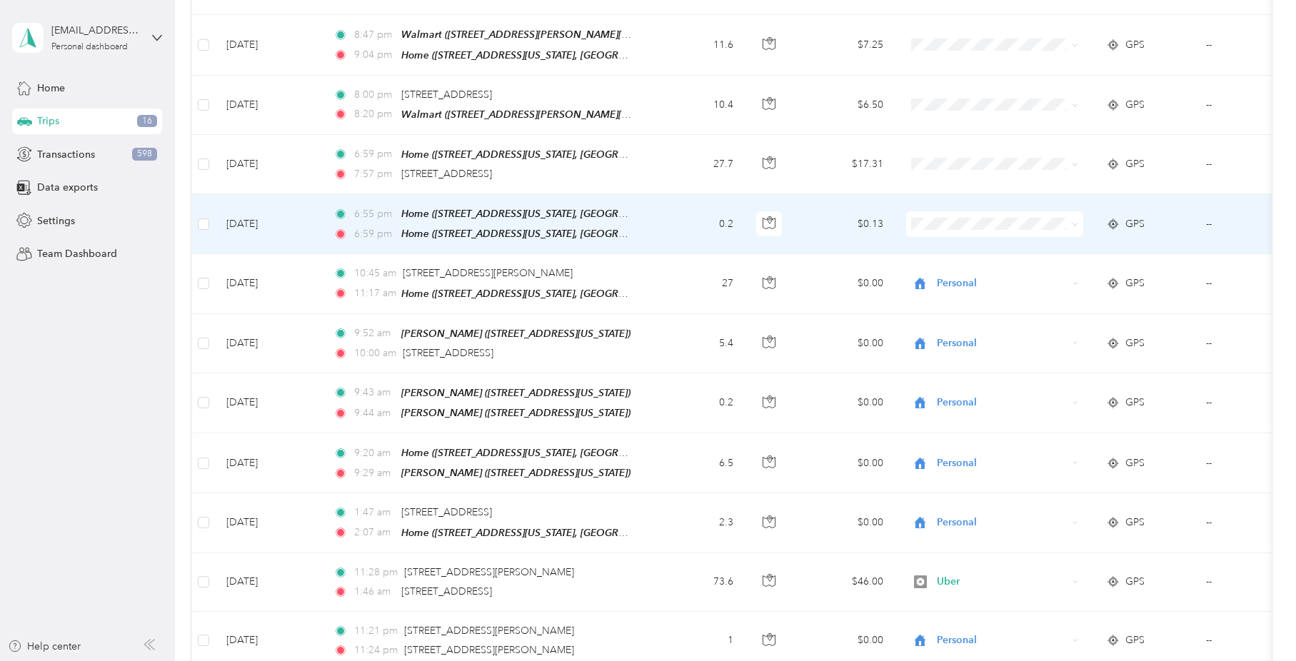
click at [948, 277] on ol "Work Personal Doordash Uber Other Charity Medical Moving Commute" at bounding box center [995, 326] width 177 height 200
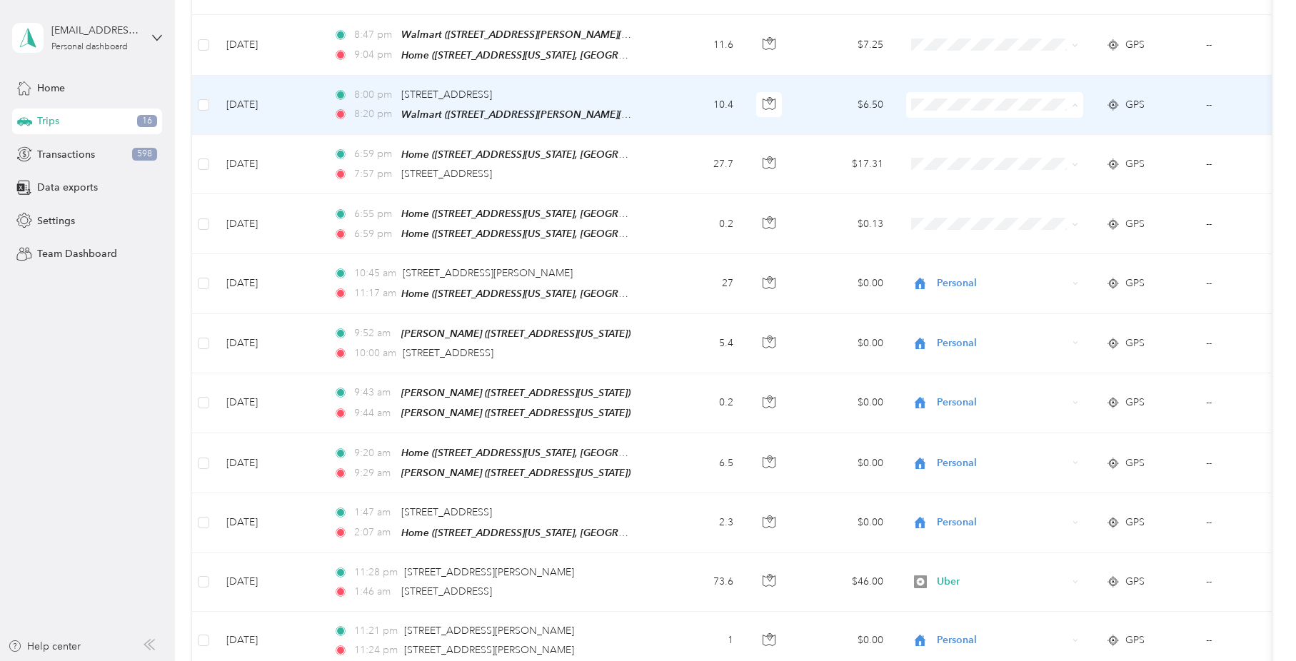
click at [953, 148] on span "Personal" at bounding box center [1008, 153] width 132 height 15
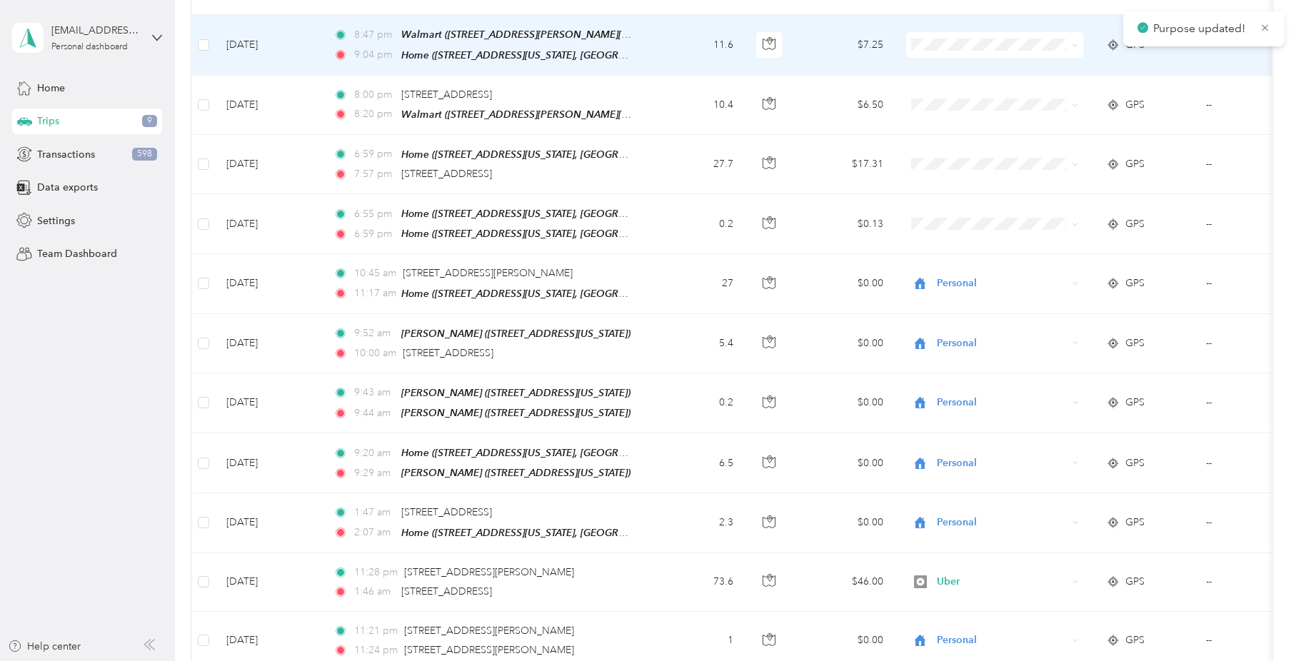
click at [932, 32] on span at bounding box center [994, 45] width 177 height 26
click at [947, 49] on span at bounding box center [994, 45] width 177 height 26
click at [963, 87] on span "Personal" at bounding box center [1008, 90] width 132 height 15
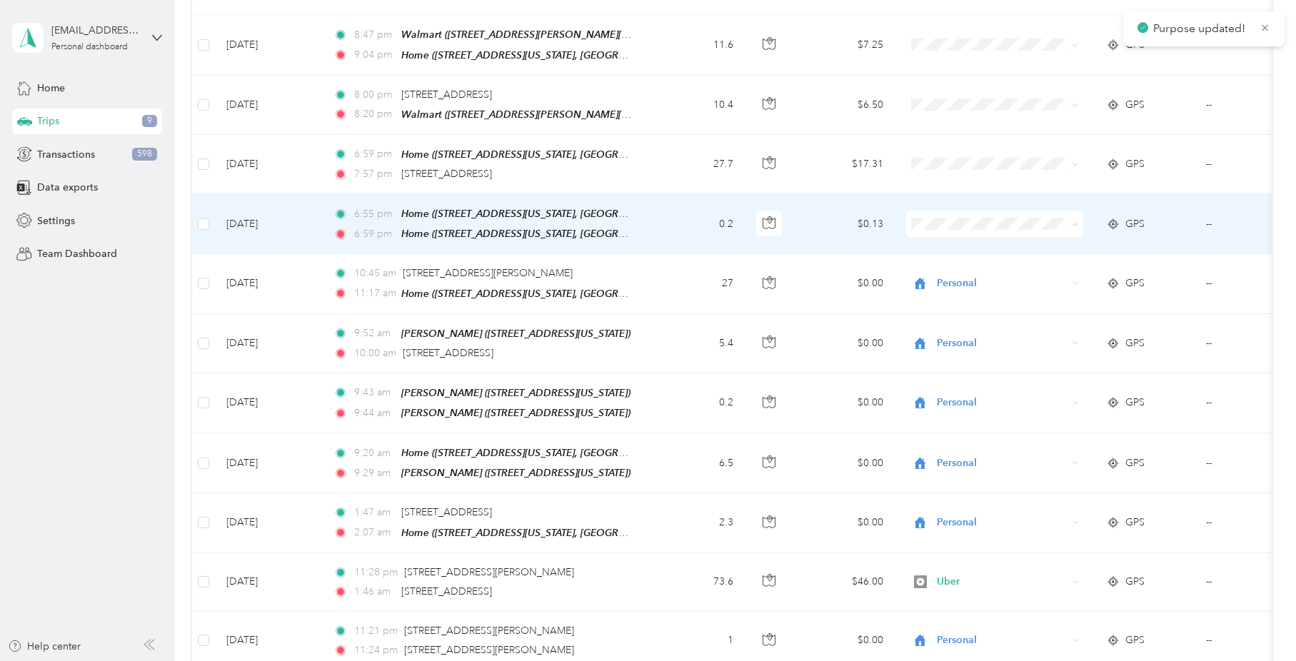
click at [976, 271] on span "Personal" at bounding box center [1008, 270] width 132 height 15
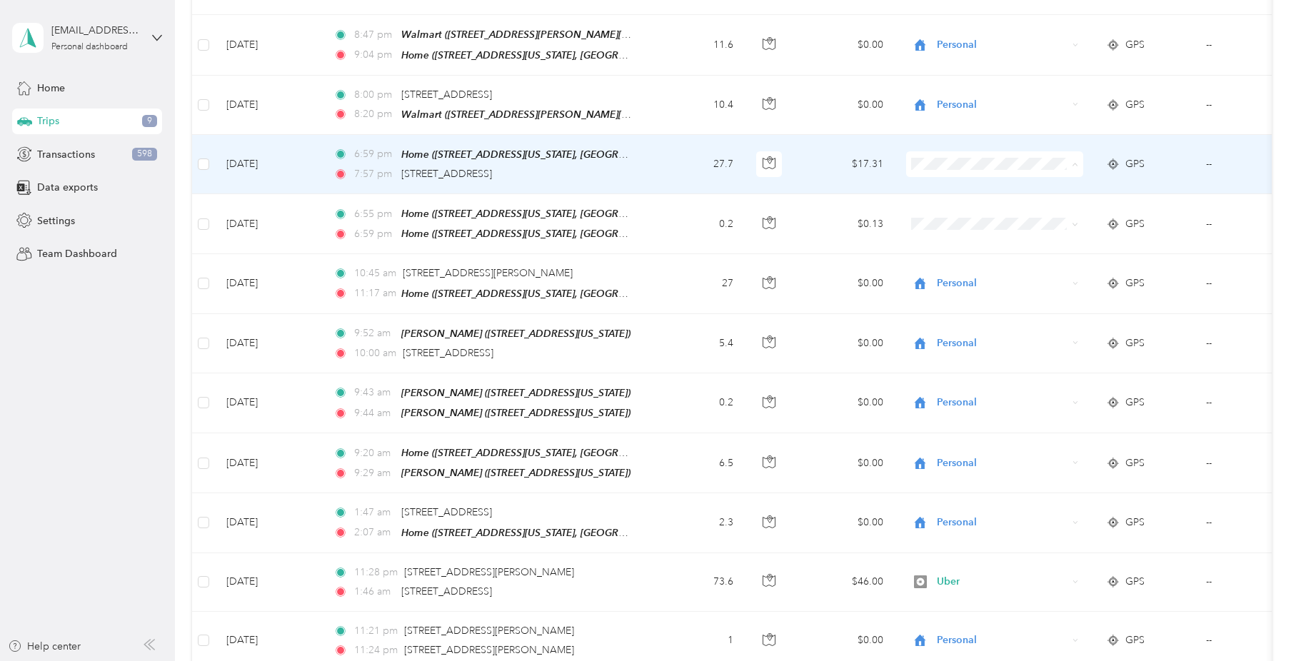
click at [954, 261] on span "Uber" at bounding box center [1008, 261] width 132 height 15
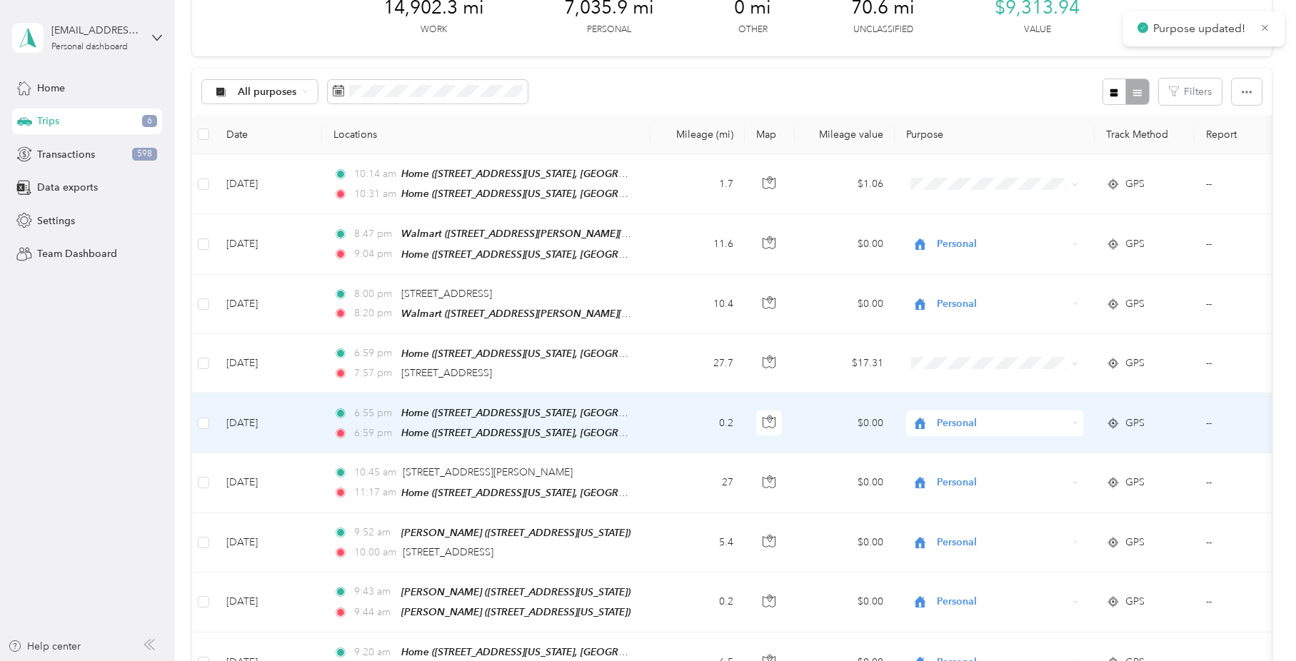
scroll to position [71, 0]
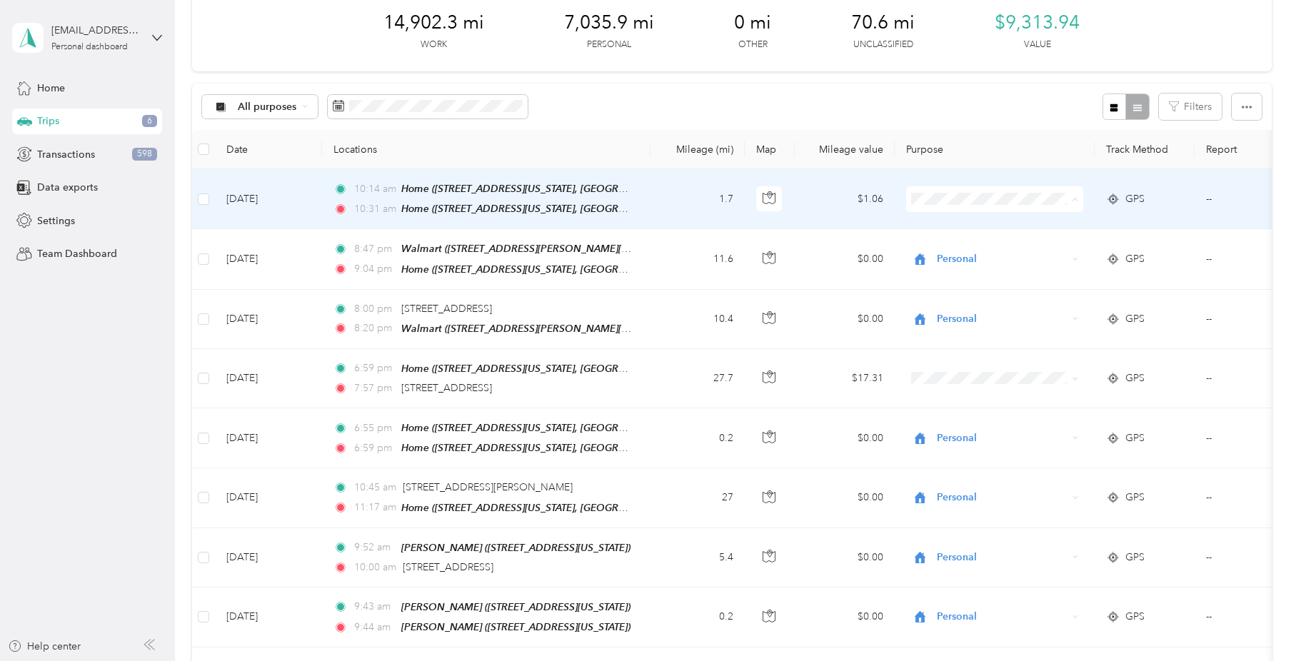
click at [956, 247] on span "Personal" at bounding box center [1008, 250] width 132 height 15
